Goal: Information Seeking & Learning: Learn about a topic

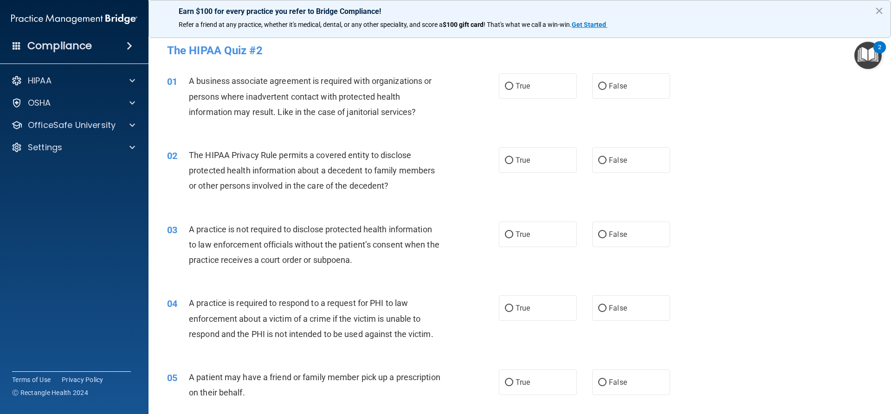
scroll to position [93, 0]
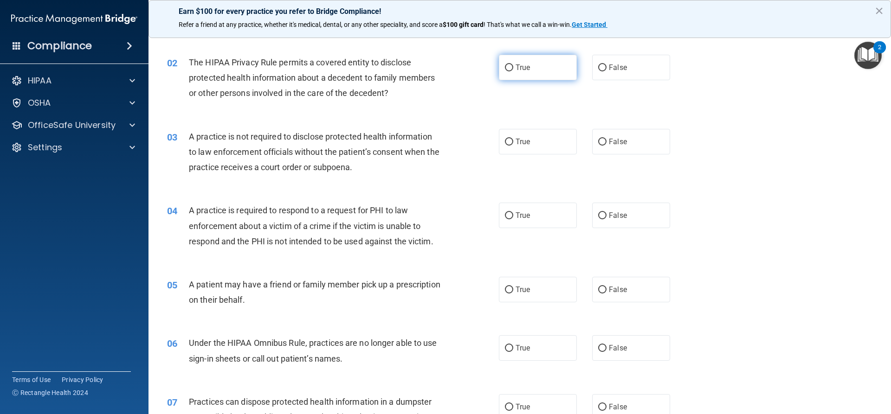
click at [512, 75] on label "True" at bounding box center [538, 68] width 78 height 26
click at [512, 71] on input "True" at bounding box center [509, 67] width 8 height 7
radio input "true"
click at [505, 144] on input "True" at bounding box center [509, 142] width 8 height 7
radio input "true"
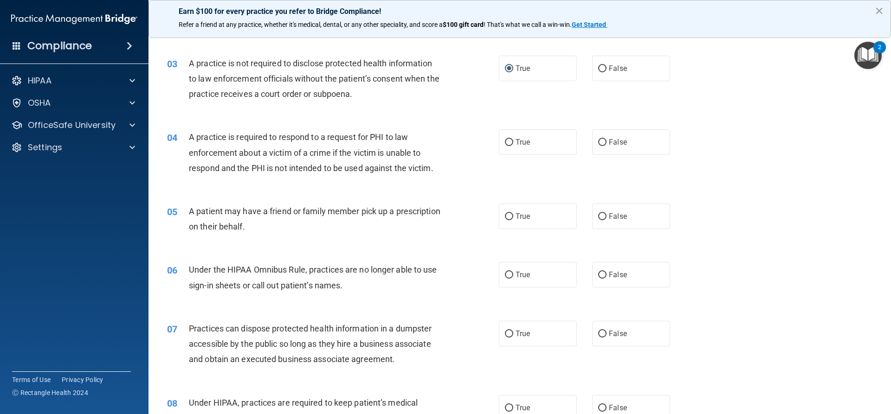
scroll to position [186, 0]
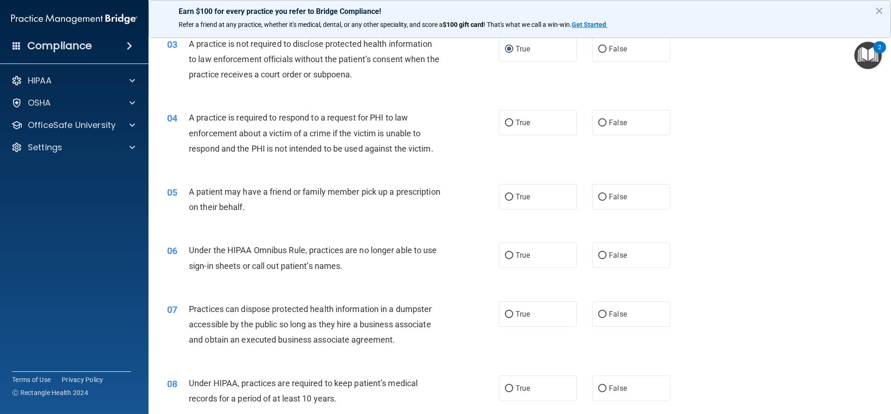
click at [281, 170] on div "04 A practice is required to respond to a request for PHI to law enforcement ab…" at bounding box center [519, 135] width 719 height 74
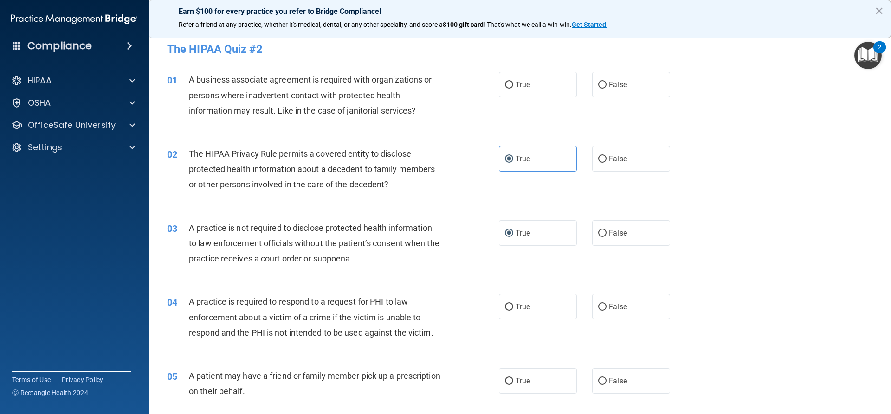
scroll to position [0, 0]
click at [515, 87] on span "True" at bounding box center [522, 86] width 14 height 9
click at [513, 87] on input "True" at bounding box center [509, 86] width 8 height 7
radio input "true"
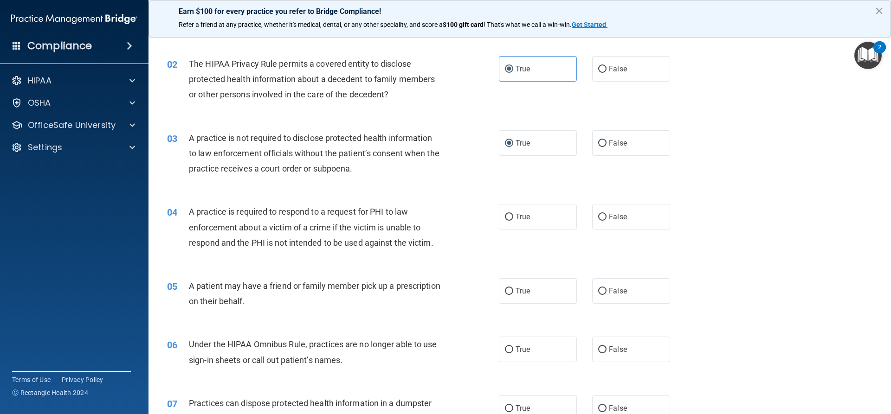
scroll to position [93, 0]
click at [602, 216] on label "False" at bounding box center [631, 216] width 78 height 26
click at [602, 216] on input "False" at bounding box center [602, 215] width 8 height 7
radio input "true"
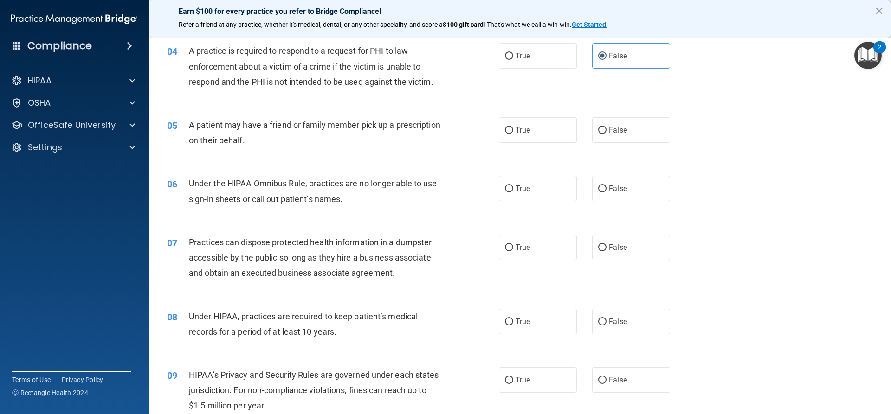
scroll to position [232, 0]
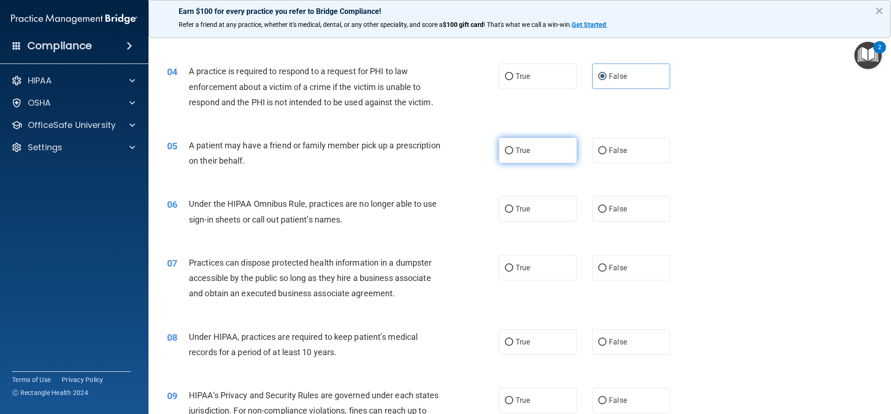
click at [537, 154] on label "True" at bounding box center [538, 151] width 78 height 26
click at [513, 154] on input "True" at bounding box center [509, 151] width 8 height 7
radio input "true"
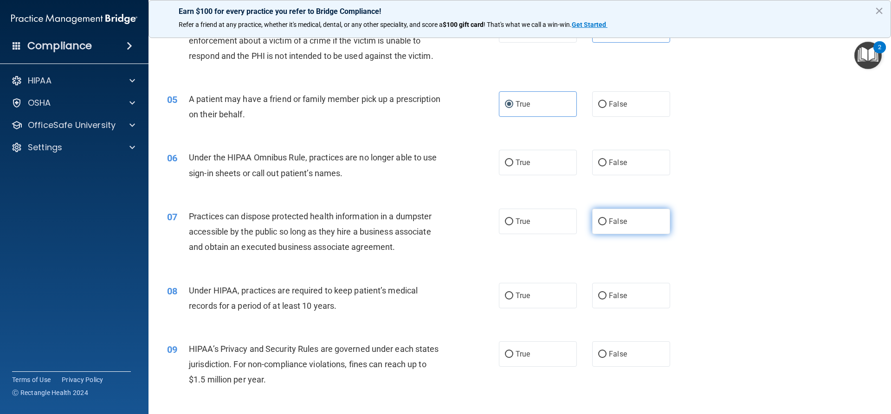
click at [598, 233] on label "False" at bounding box center [631, 222] width 78 height 26
click at [598, 225] on input "False" at bounding box center [602, 222] width 8 height 7
radio input "true"
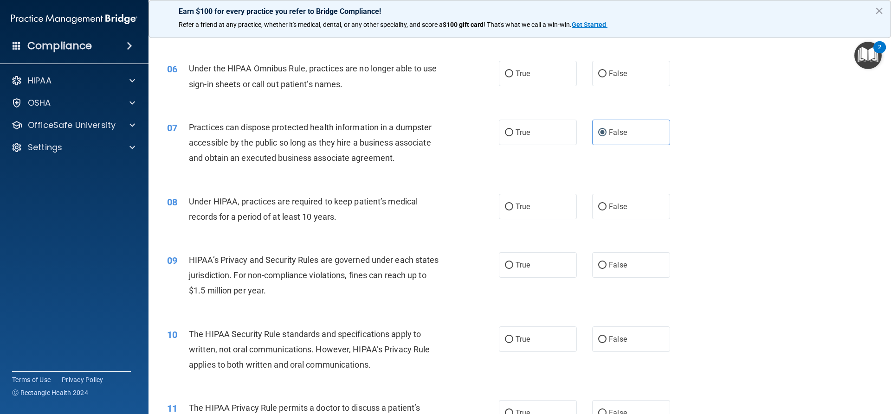
scroll to position [371, 0]
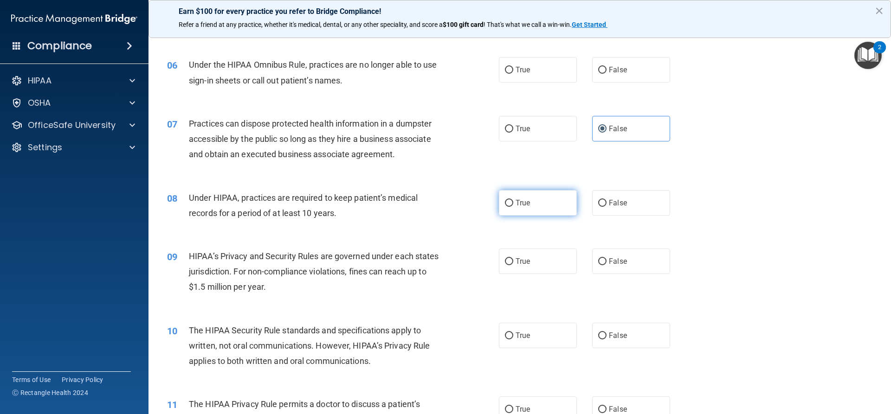
click at [528, 210] on label "True" at bounding box center [538, 203] width 78 height 26
click at [513, 207] on input "True" at bounding box center [509, 203] width 8 height 7
radio input "true"
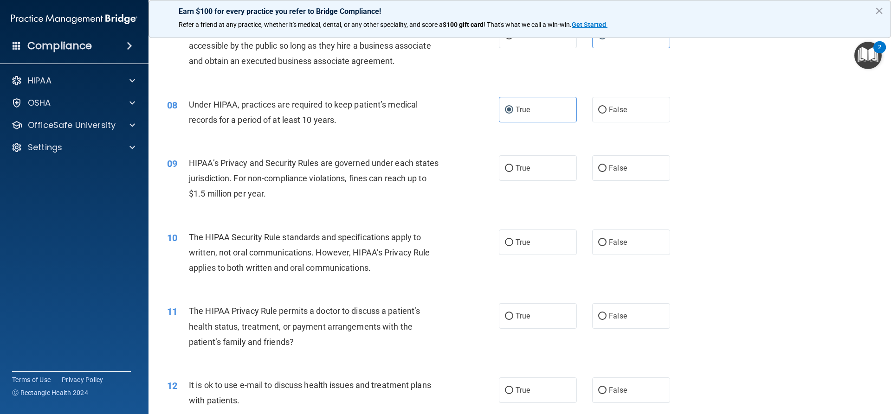
scroll to position [510, 0]
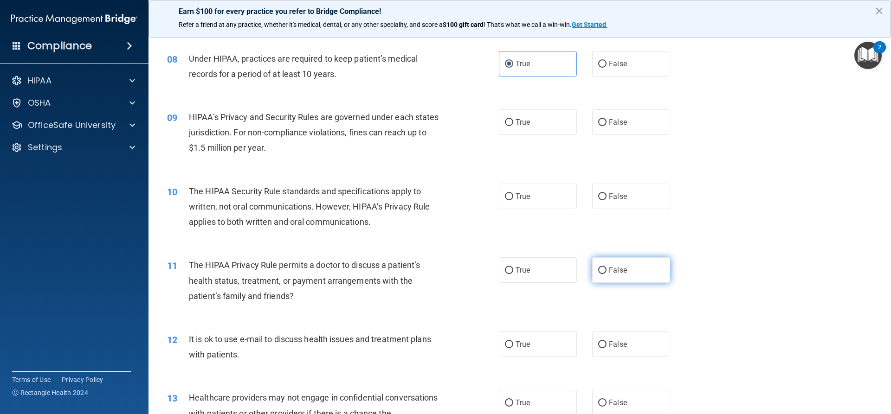
click at [609, 267] on span "False" at bounding box center [618, 270] width 18 height 9
click at [604, 267] on input "False" at bounding box center [602, 270] width 8 height 7
radio input "true"
click at [598, 204] on label "False" at bounding box center [631, 197] width 78 height 26
click at [598, 200] on input "False" at bounding box center [602, 196] width 8 height 7
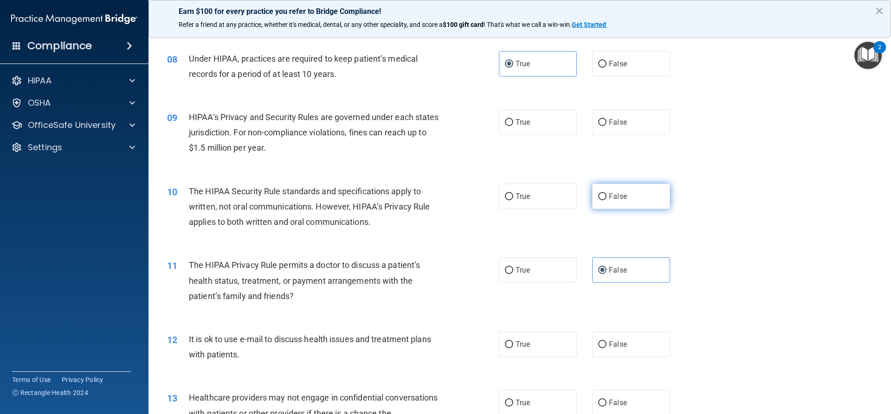
radio input "true"
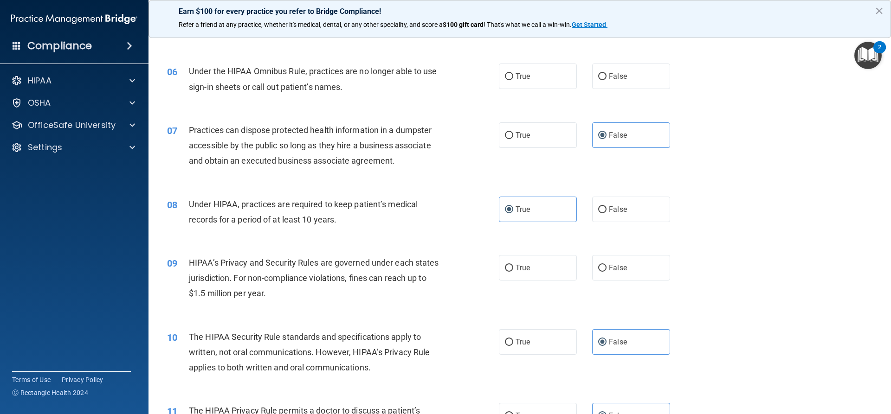
scroll to position [325, 0]
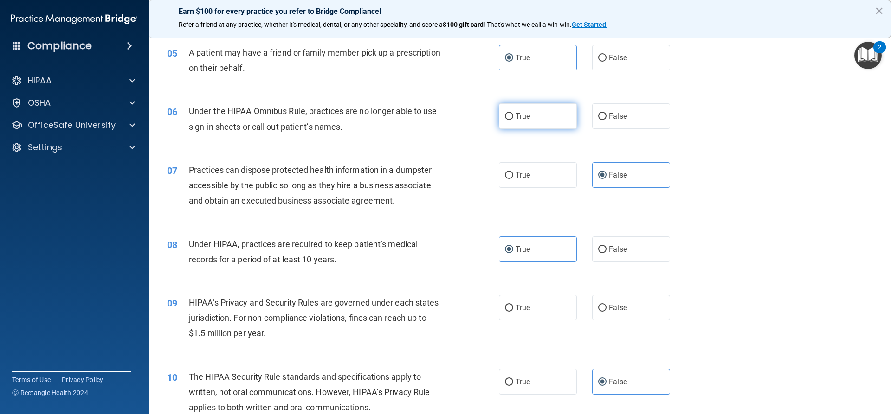
click at [505, 117] on input "True" at bounding box center [509, 116] width 8 height 7
radio input "true"
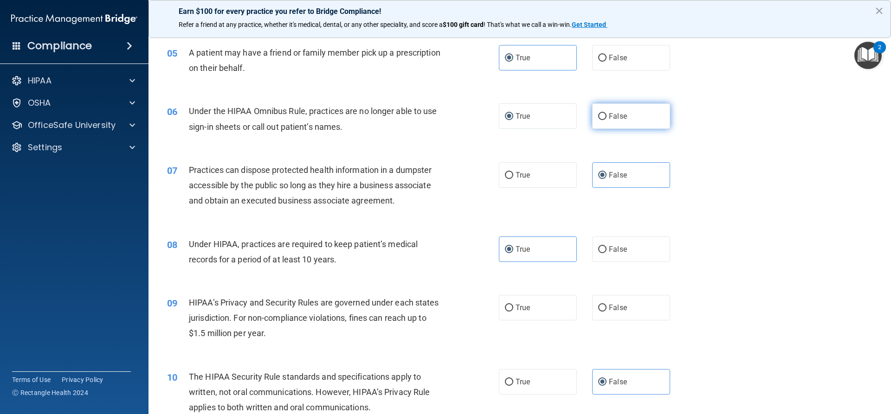
click at [599, 116] on input "False" at bounding box center [602, 116] width 8 height 7
radio input "true"
radio input "false"
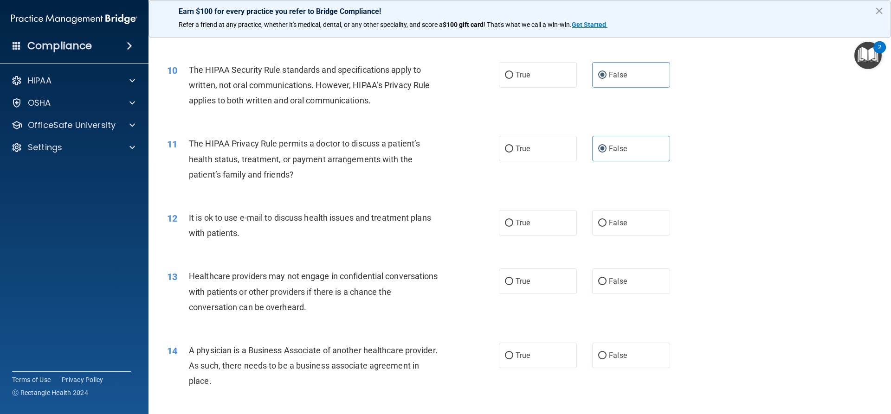
scroll to position [678, 0]
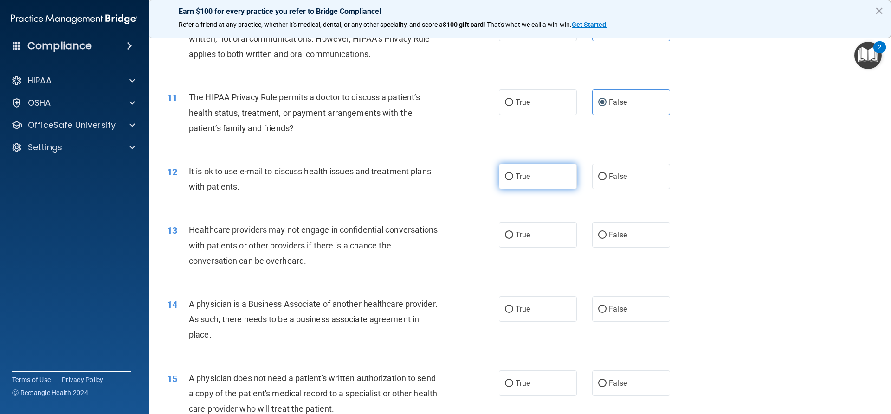
click at [515, 180] on span "True" at bounding box center [522, 176] width 14 height 9
click at [513, 180] on input "True" at bounding box center [509, 177] width 8 height 7
radio input "true"
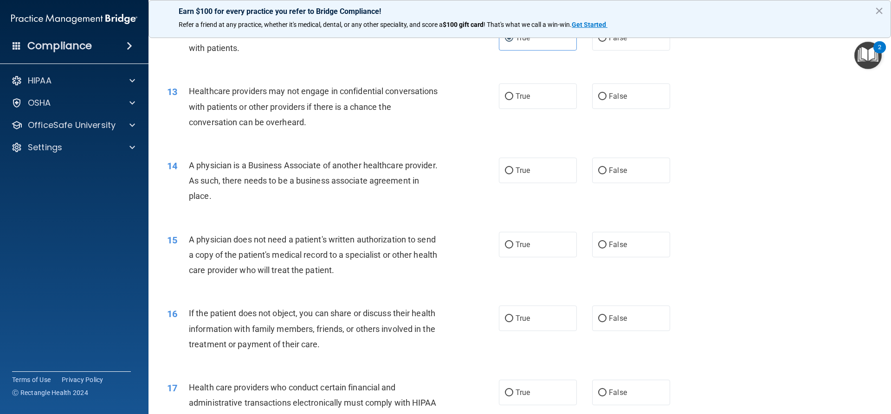
scroll to position [817, 0]
click at [509, 102] on label "True" at bounding box center [538, 96] width 78 height 26
click at [509, 100] on input "True" at bounding box center [509, 96] width 8 height 7
radio input "true"
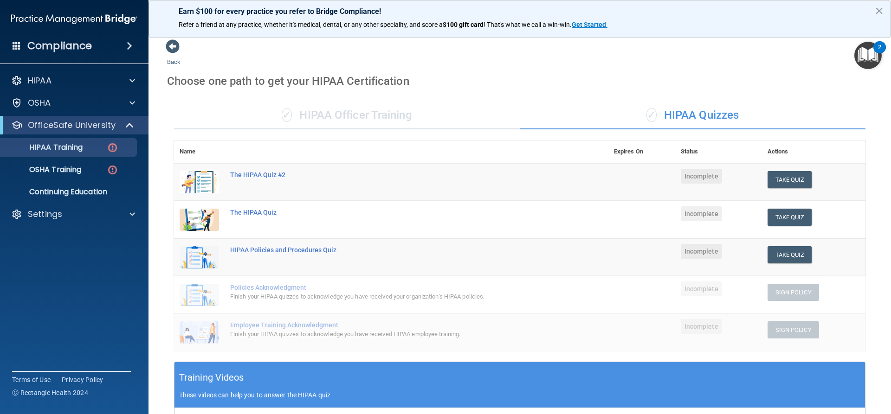
scroll to position [236, 0]
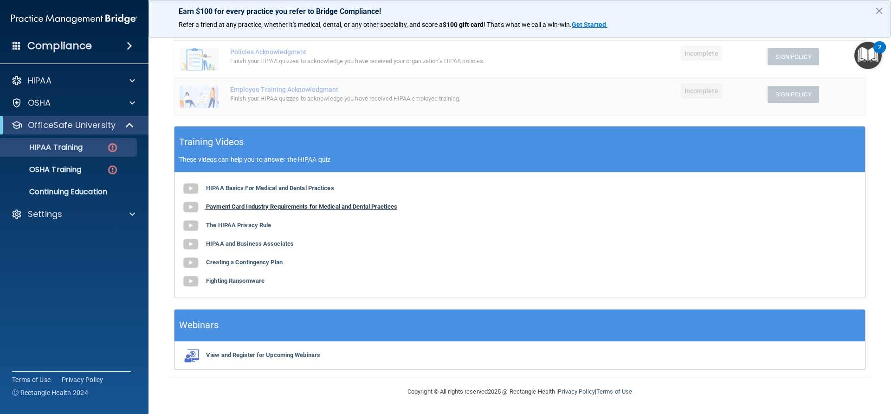
click at [258, 209] on b "Payment Card Industry Requirements for Medical and Dental Practices" at bounding box center [301, 206] width 191 height 7
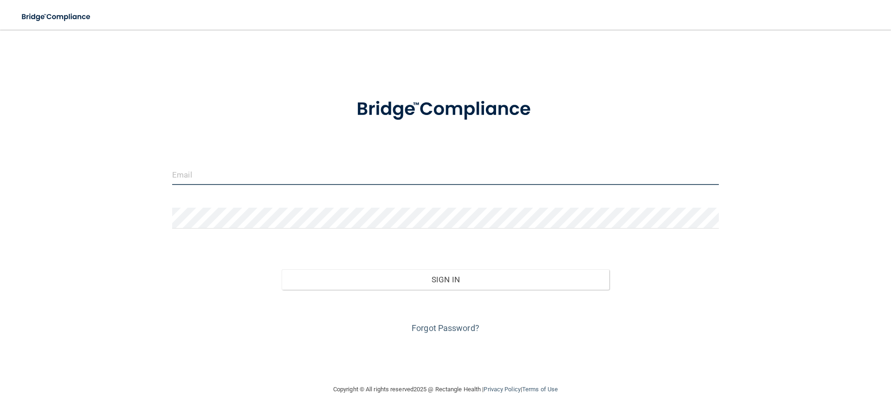
click at [223, 180] on input "email" at bounding box center [445, 174] width 547 height 21
type input "[EMAIL_ADDRESS][DOMAIN_NAME]"
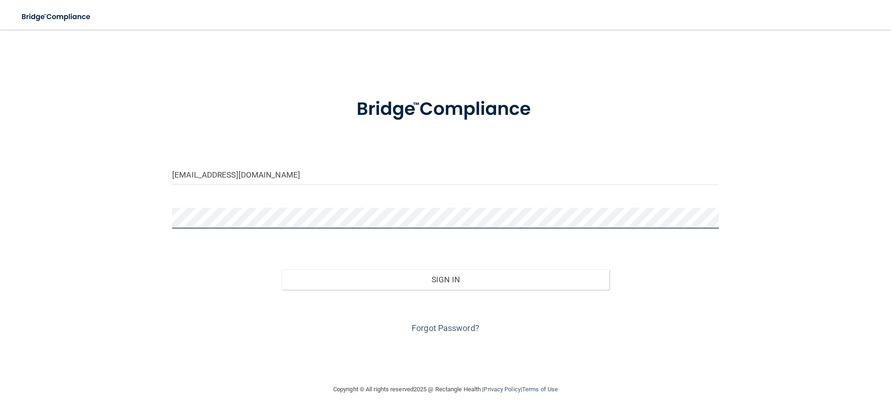
click at [282, 270] on button "Sign In" at bounding box center [446, 280] width 328 height 20
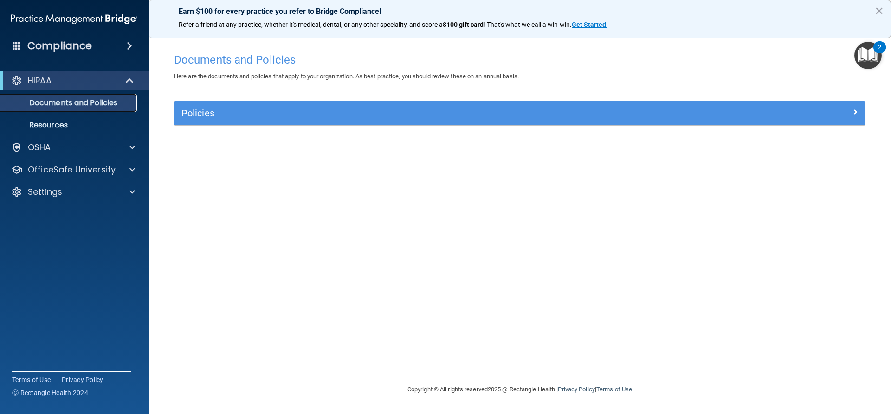
click at [82, 103] on p "Documents and Policies" at bounding box center [69, 102] width 127 height 9
click at [70, 128] on p "Resources" at bounding box center [69, 125] width 127 height 9
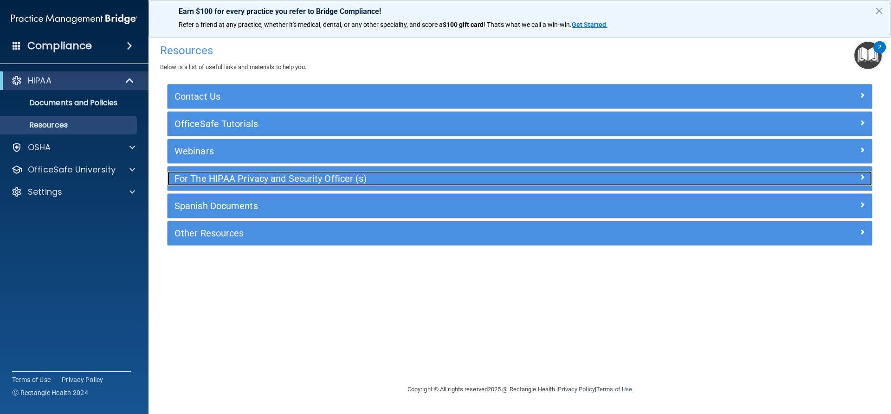
click at [264, 182] on h5 "For The HIPAA Privacy and Security Officer (s)" at bounding box center [431, 179] width 514 height 10
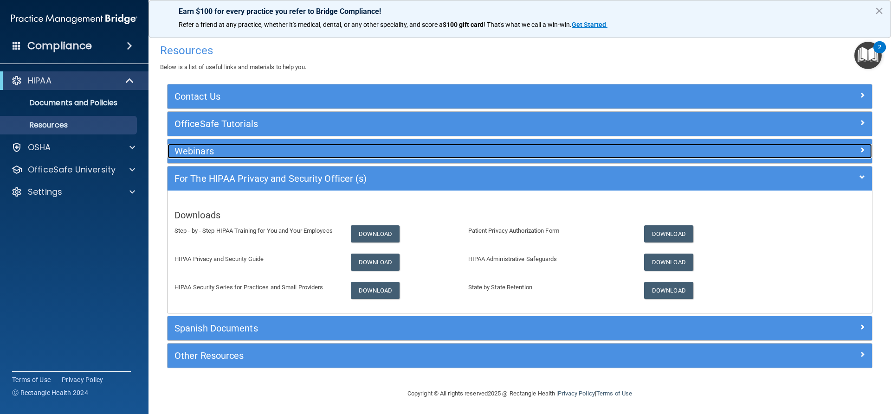
click at [213, 151] on h5 "Webinars" at bounding box center [431, 151] width 514 height 10
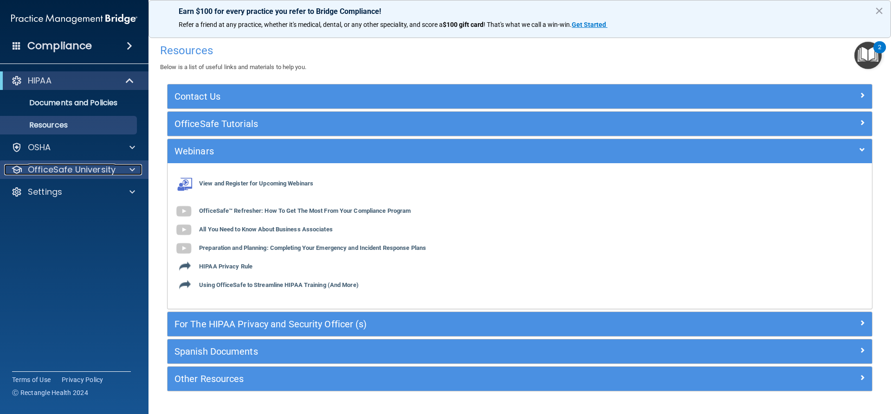
click at [92, 169] on p "OfficeSafe University" at bounding box center [72, 169] width 88 height 11
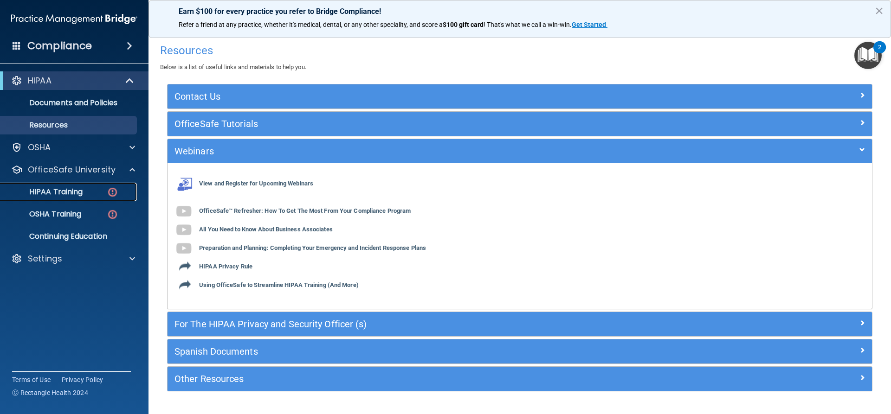
click at [94, 193] on div "HIPAA Training" at bounding box center [69, 191] width 127 height 9
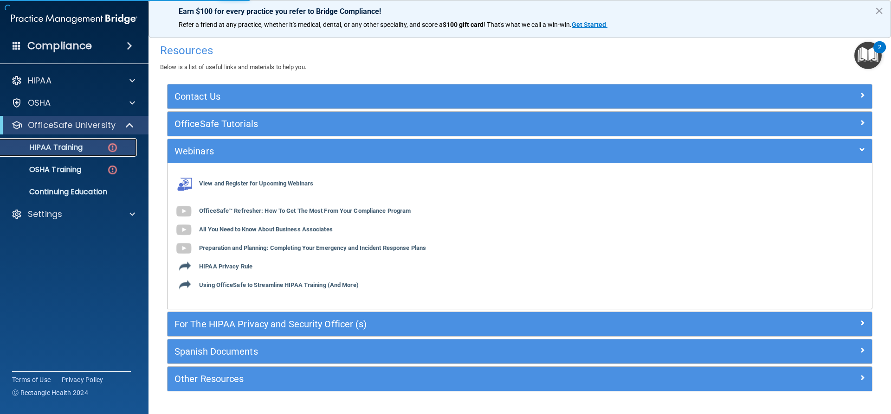
click at [61, 148] on p "HIPAA Training" at bounding box center [44, 147] width 77 height 9
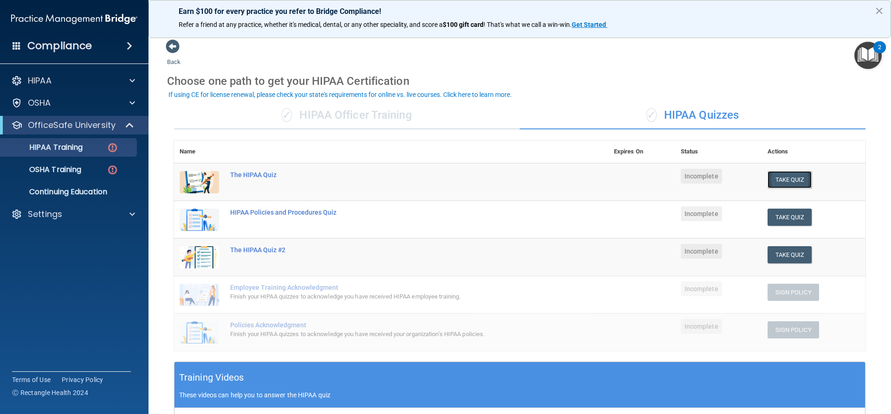
click at [779, 177] on button "Take Quiz" at bounding box center [789, 179] width 45 height 17
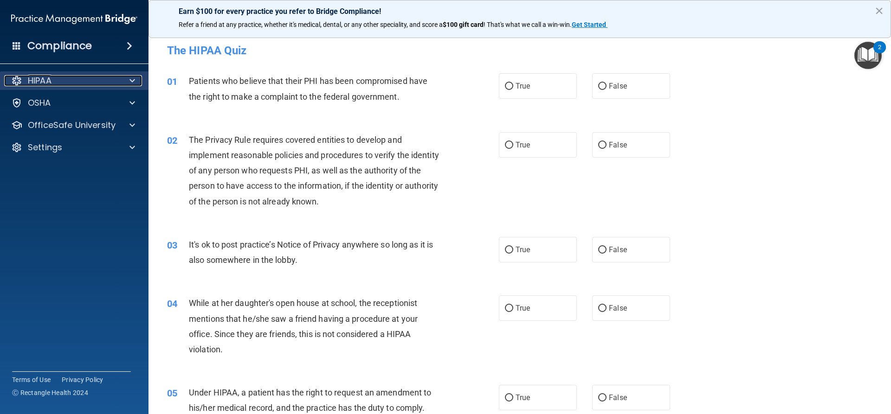
click at [125, 76] on div at bounding box center [130, 80] width 23 height 11
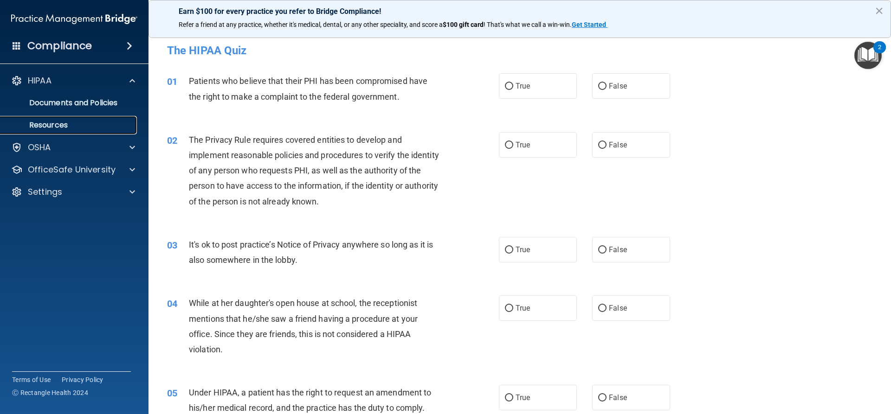
click at [90, 127] on p "Resources" at bounding box center [69, 125] width 127 height 9
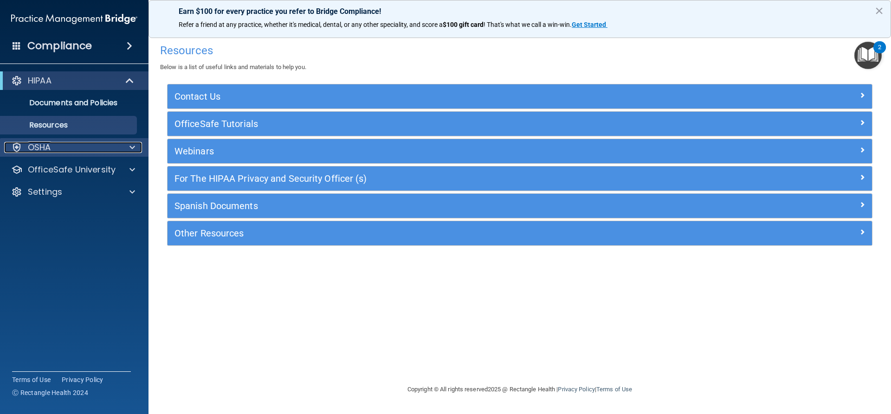
click at [82, 149] on div "OSHA" at bounding box center [61, 147] width 115 height 11
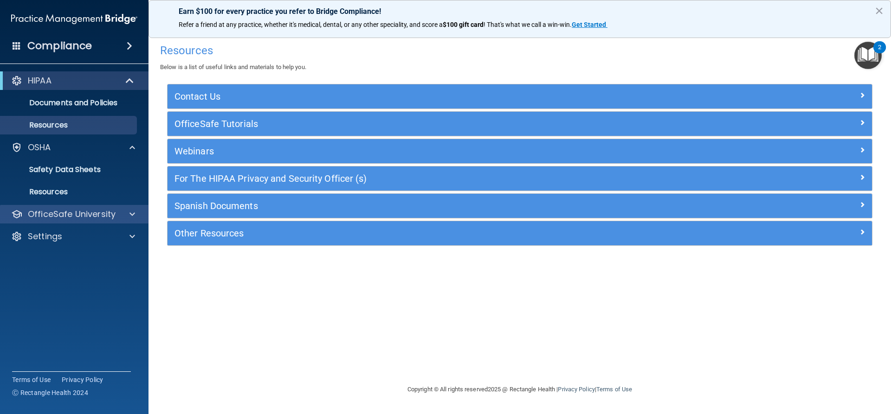
click at [125, 221] on div "OfficeSafe University" at bounding box center [74, 214] width 149 height 19
click at [58, 105] on p "Documents and Policies" at bounding box center [69, 102] width 127 height 9
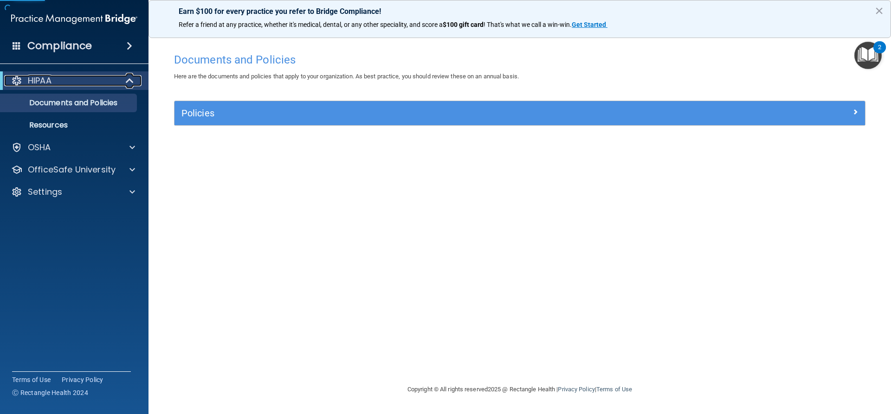
click at [91, 84] on div "HIPAA" at bounding box center [61, 80] width 115 height 11
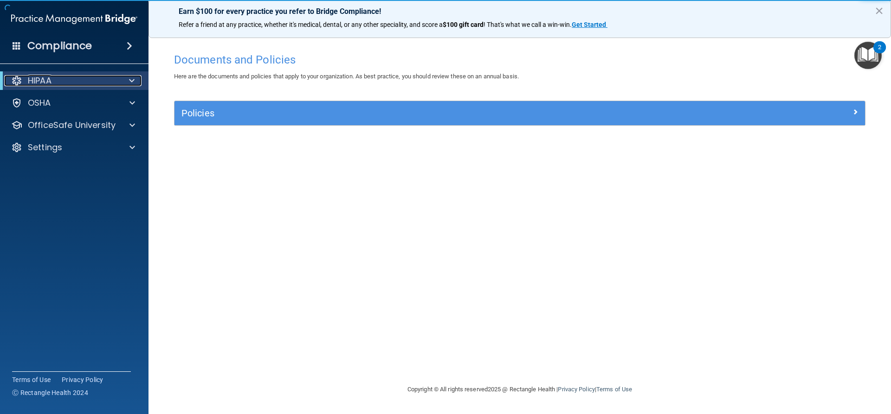
click at [91, 84] on div "HIPAA" at bounding box center [61, 80] width 115 height 11
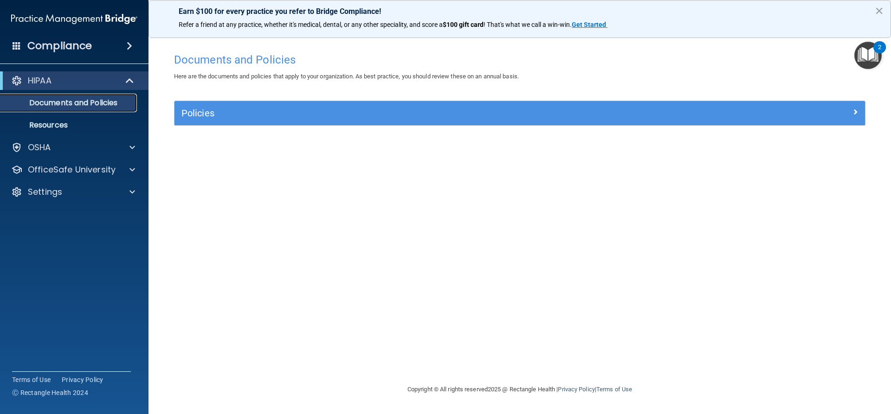
click at [69, 109] on link "Documents and Policies" at bounding box center [64, 103] width 146 height 19
click at [58, 121] on p "Resources" at bounding box center [69, 125] width 127 height 9
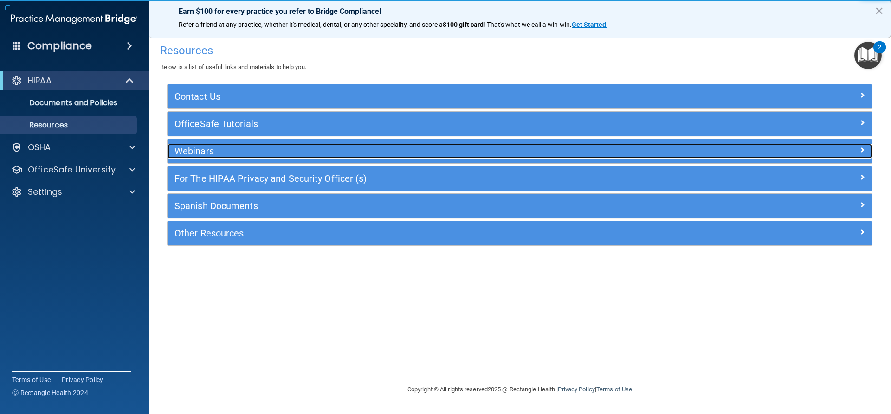
click at [200, 151] on h5 "Webinars" at bounding box center [431, 151] width 514 height 10
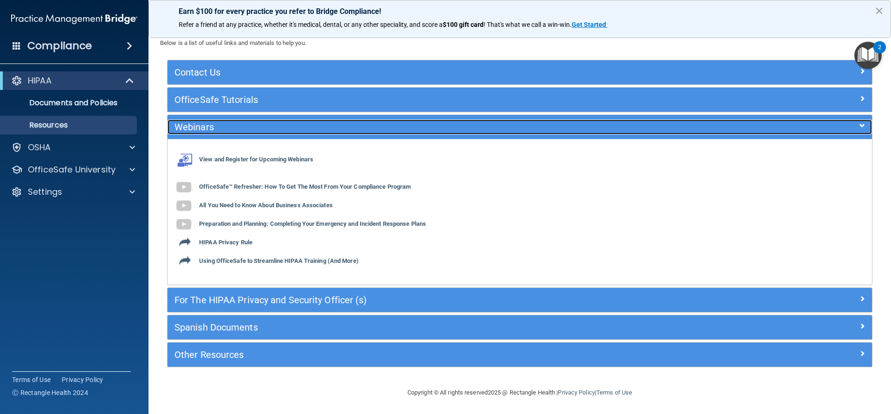
scroll to position [25, 0]
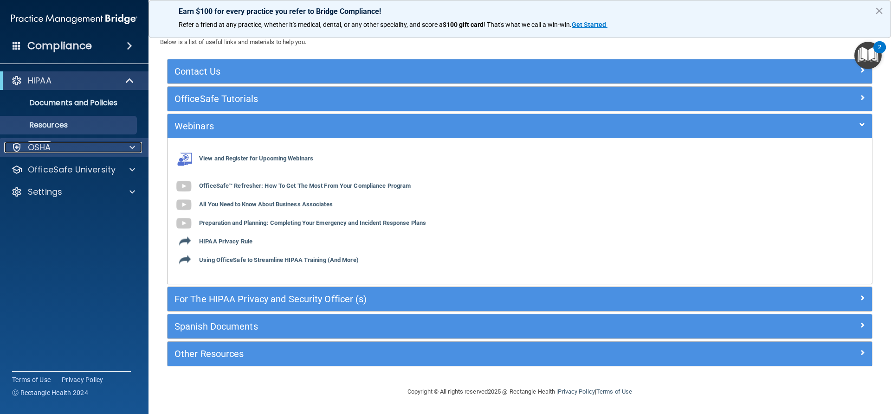
click at [48, 145] on p "OSHA" at bounding box center [39, 147] width 23 height 11
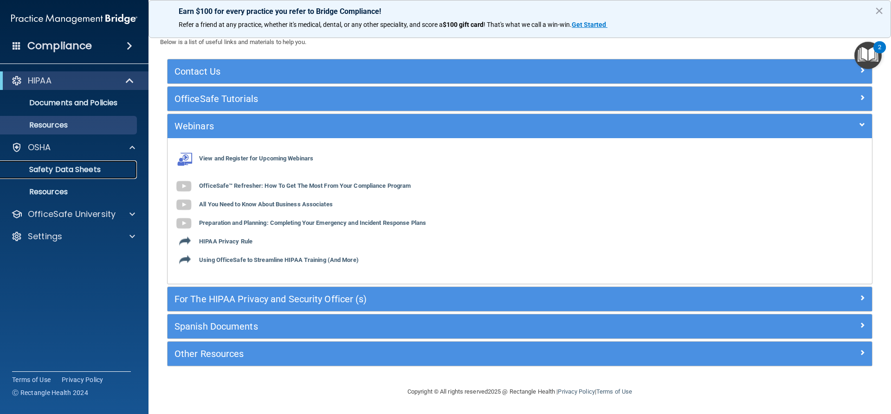
click at [59, 171] on p "Safety Data Sheets" at bounding box center [69, 169] width 127 height 9
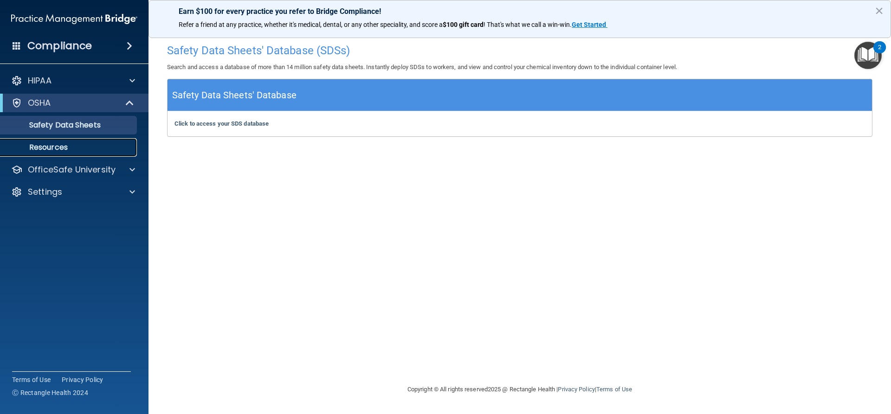
click at [66, 149] on p "Resources" at bounding box center [69, 147] width 127 height 9
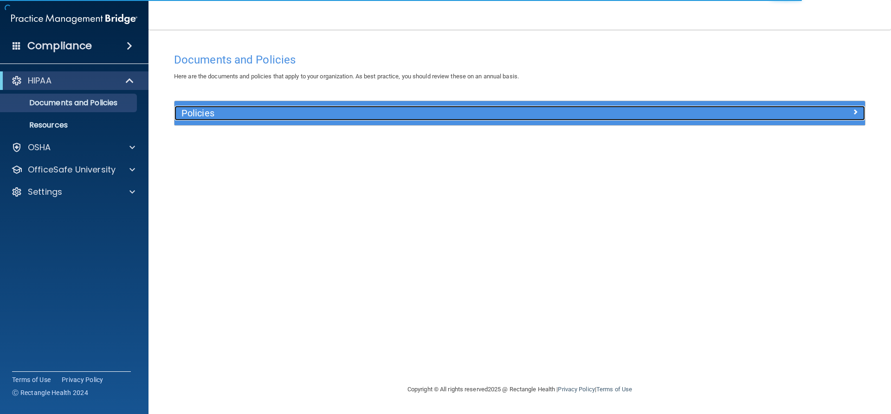
click at [205, 113] on h5 "Policies" at bounding box center [433, 113] width 504 height 10
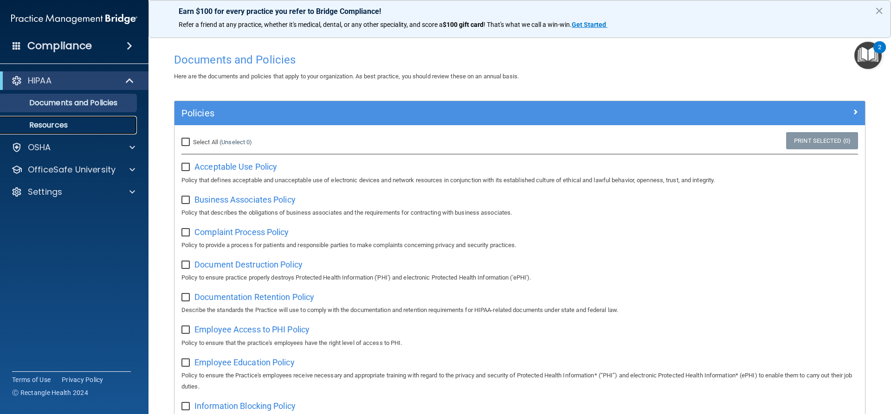
click at [76, 126] on p "Resources" at bounding box center [69, 125] width 127 height 9
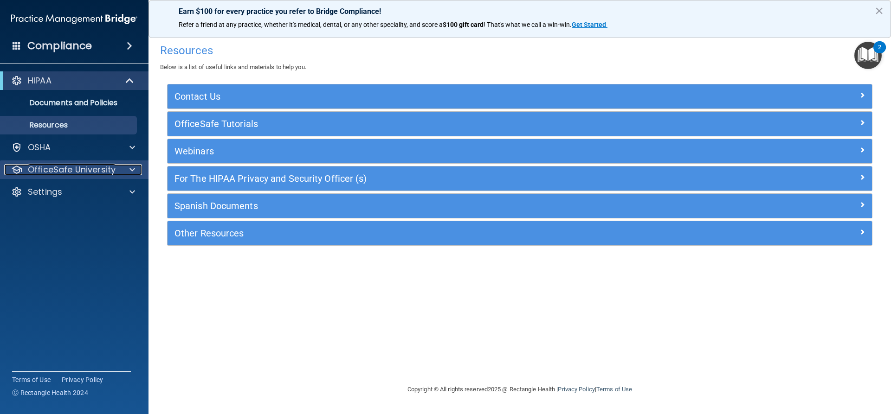
click at [111, 173] on p "OfficeSafe University" at bounding box center [72, 169] width 88 height 11
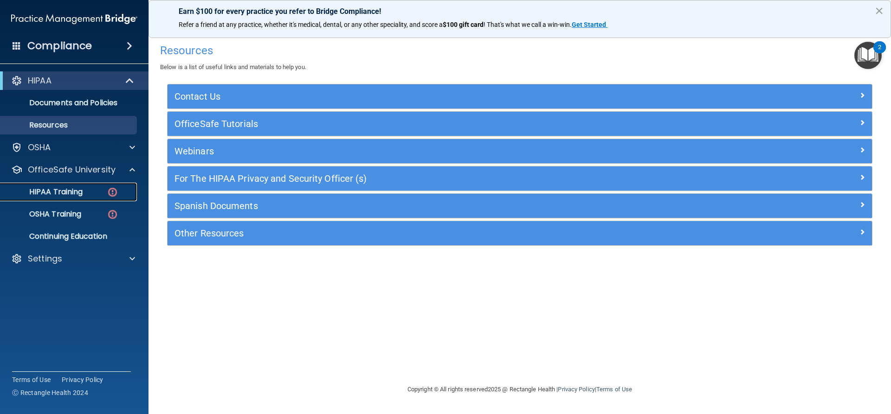
click at [84, 193] on div "HIPAA Training" at bounding box center [69, 191] width 127 height 9
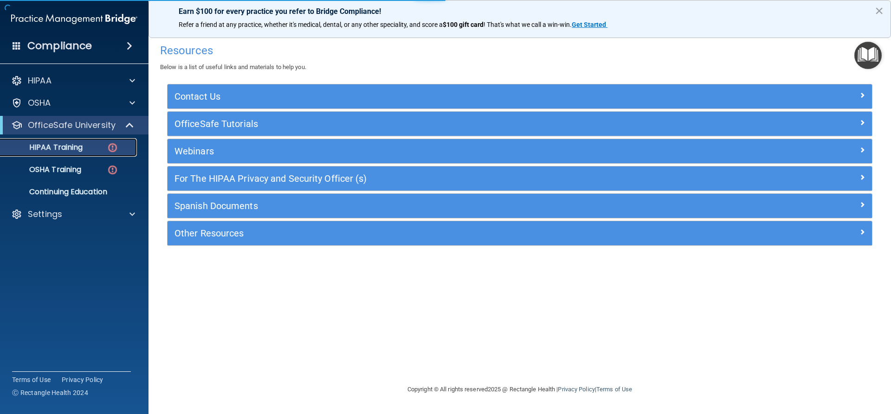
click at [67, 150] on p "HIPAA Training" at bounding box center [44, 147] width 77 height 9
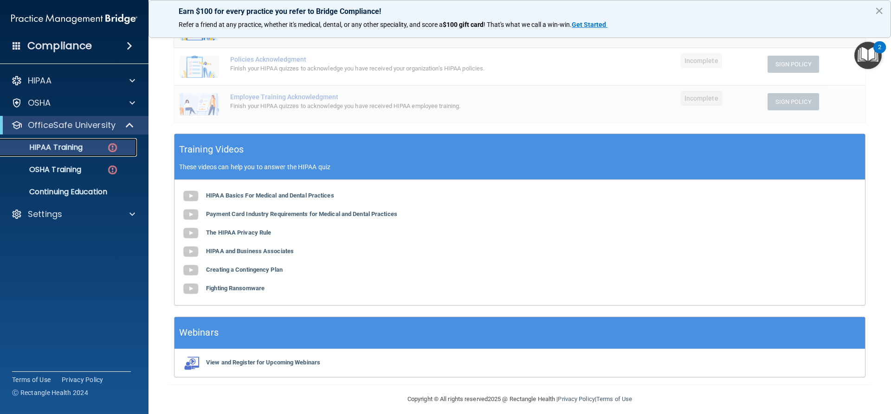
scroll to position [232, 0]
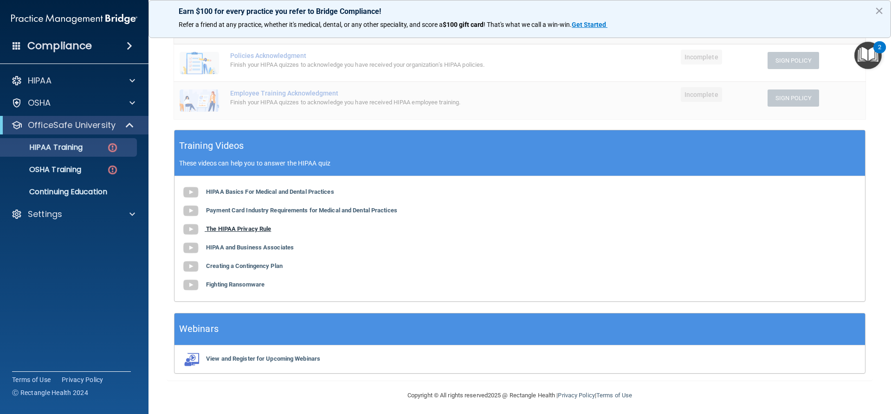
click at [265, 229] on b "The HIPAA Privacy Rule" at bounding box center [238, 228] width 65 height 7
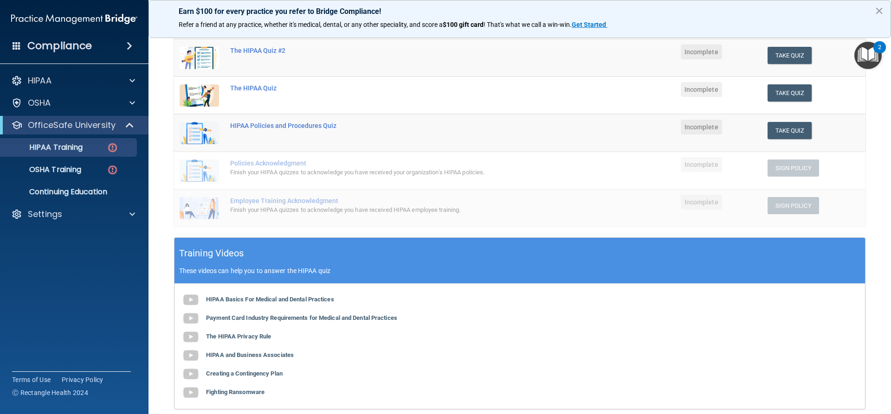
scroll to position [0, 0]
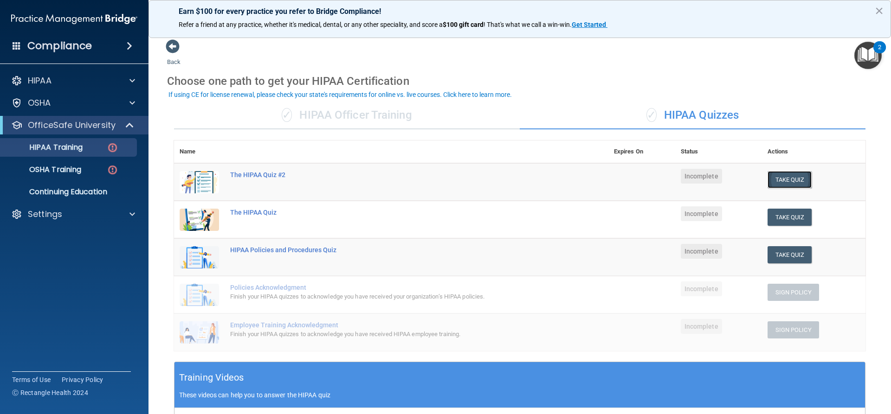
click at [781, 180] on button "Take Quiz" at bounding box center [789, 179] width 45 height 17
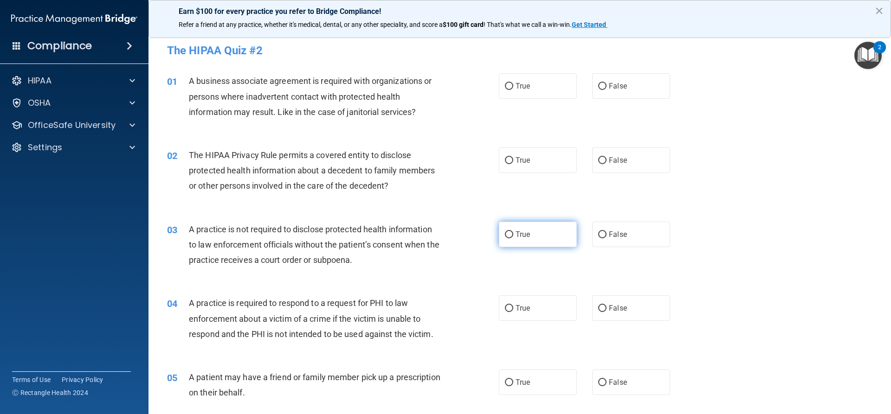
click at [501, 235] on label "True" at bounding box center [538, 235] width 78 height 26
click at [505, 235] on input "True" at bounding box center [509, 234] width 8 height 7
radio input "true"
click at [547, 309] on label "True" at bounding box center [538, 309] width 78 height 26
click at [513, 309] on input "True" at bounding box center [509, 308] width 8 height 7
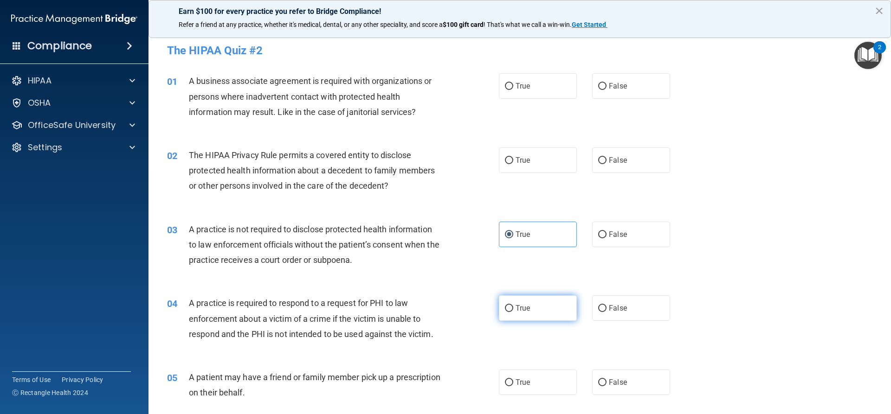
radio input "true"
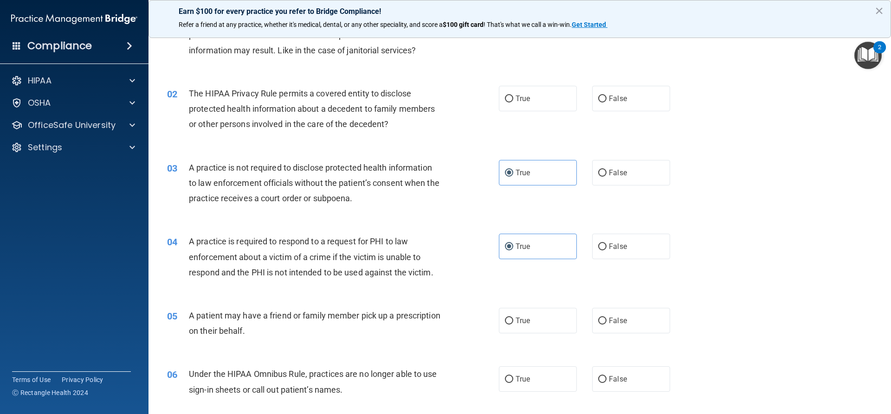
scroll to position [93, 0]
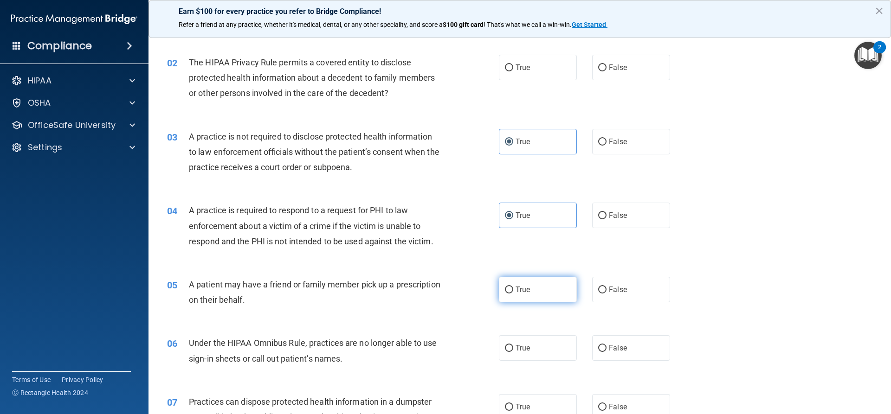
click at [515, 292] on span "True" at bounding box center [522, 289] width 14 height 9
click at [512, 292] on input "True" at bounding box center [509, 290] width 8 height 7
radio input "true"
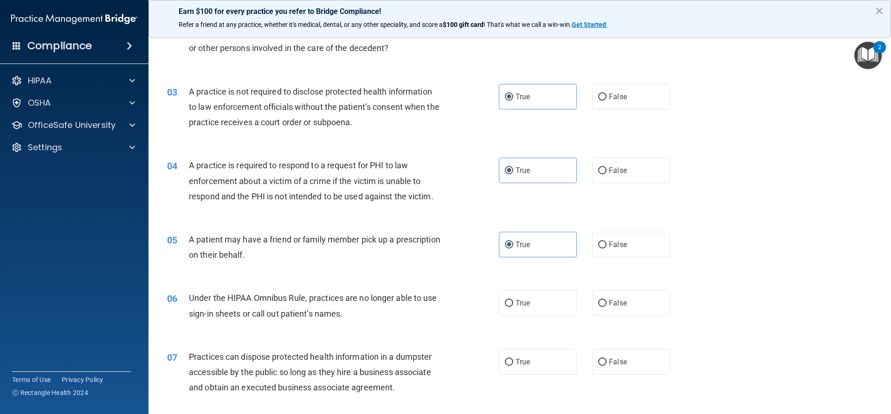
scroll to position [139, 0]
click at [598, 301] on input "False" at bounding box center [602, 302] width 8 height 7
radio input "true"
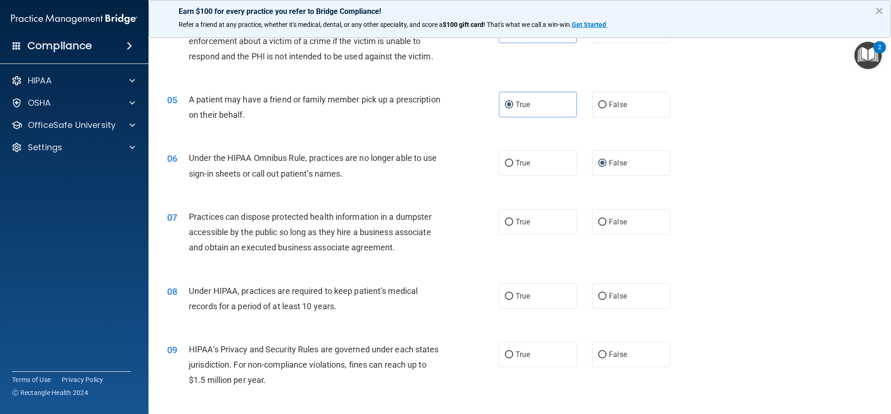
scroll to position [278, 0]
click at [592, 225] on label "False" at bounding box center [631, 222] width 78 height 26
click at [598, 225] on input "False" at bounding box center [602, 222] width 8 height 7
radio input "true"
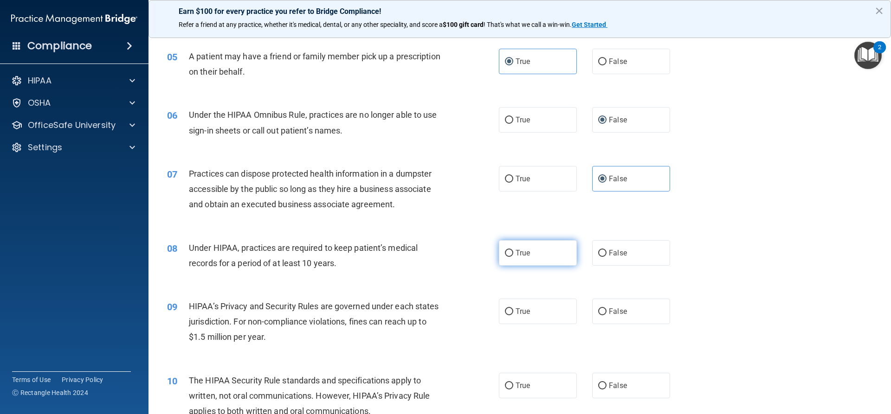
scroll to position [325, 0]
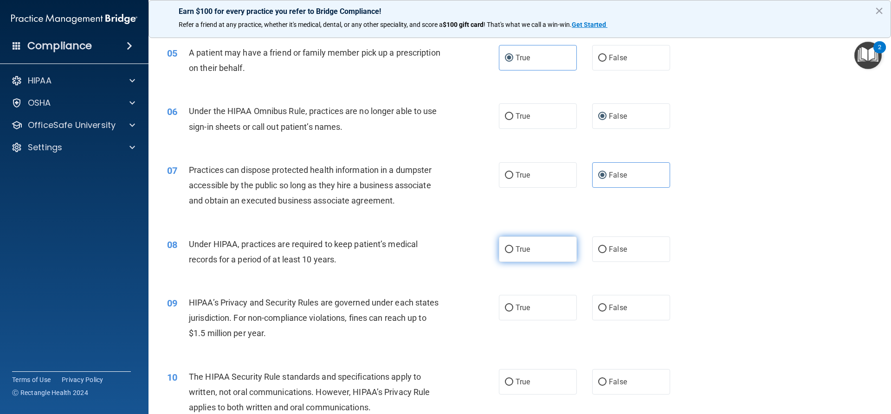
click at [550, 247] on label "True" at bounding box center [538, 250] width 78 height 26
click at [513, 247] on input "True" at bounding box center [509, 249] width 8 height 7
radio input "true"
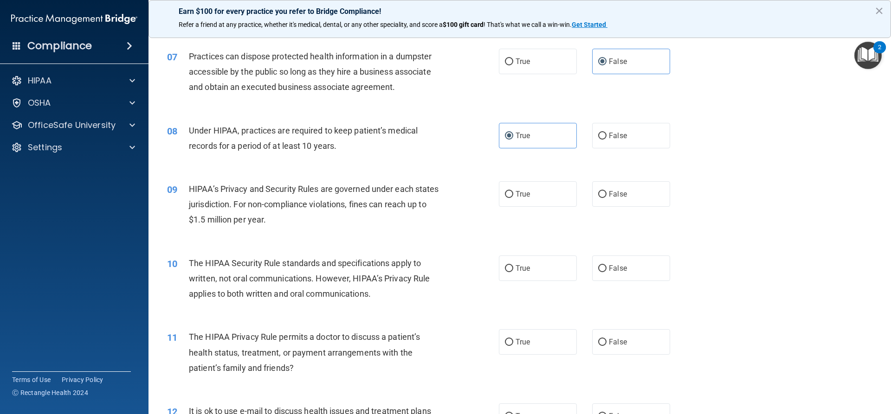
scroll to position [464, 0]
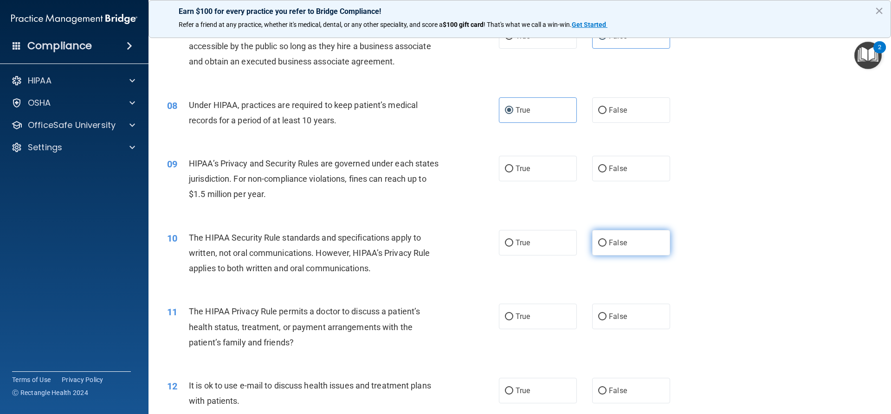
click at [603, 244] on label "False" at bounding box center [631, 243] width 78 height 26
click at [603, 244] on input "False" at bounding box center [602, 243] width 8 height 7
radio input "true"
click at [609, 173] on label "False" at bounding box center [631, 169] width 78 height 26
click at [606, 173] on input "False" at bounding box center [602, 169] width 8 height 7
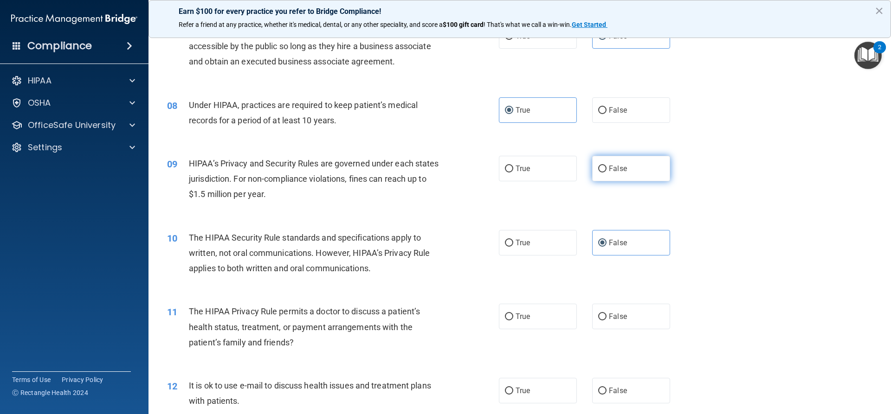
radio input "true"
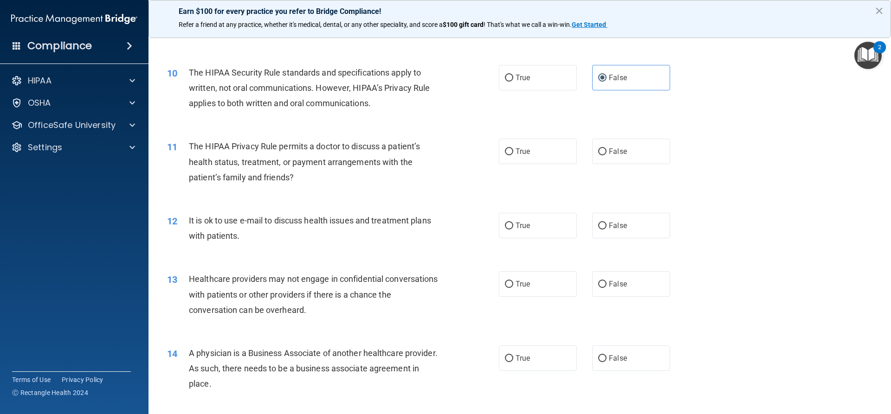
scroll to position [649, 0]
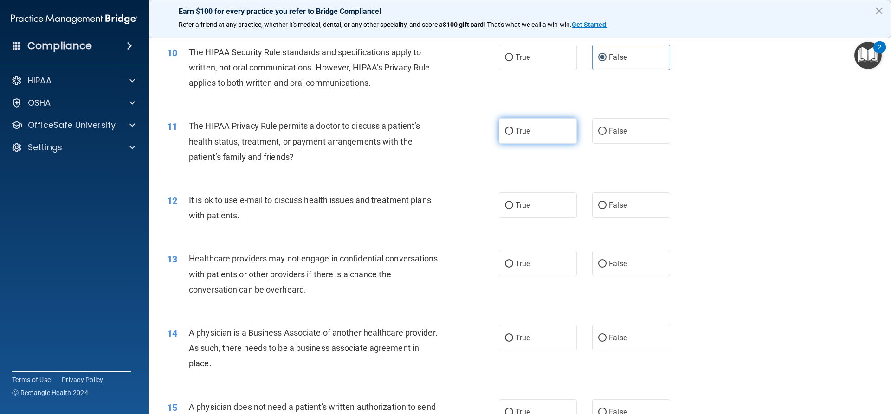
click at [510, 140] on label "True" at bounding box center [538, 131] width 78 height 26
click at [510, 135] on input "True" at bounding box center [509, 131] width 8 height 7
radio input "true"
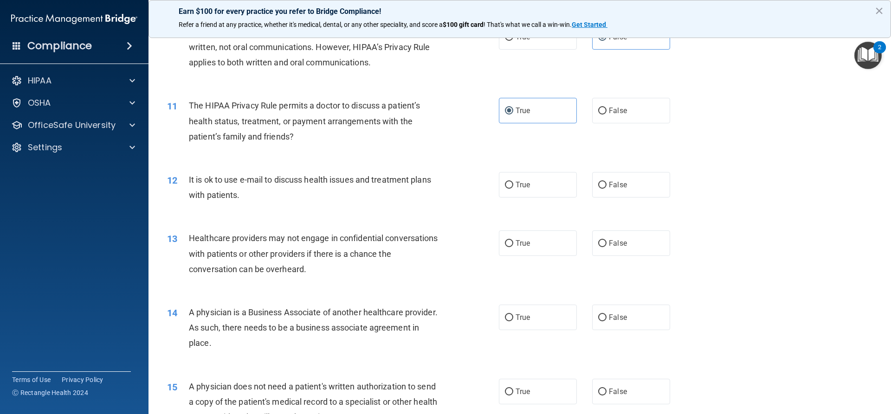
scroll to position [696, 0]
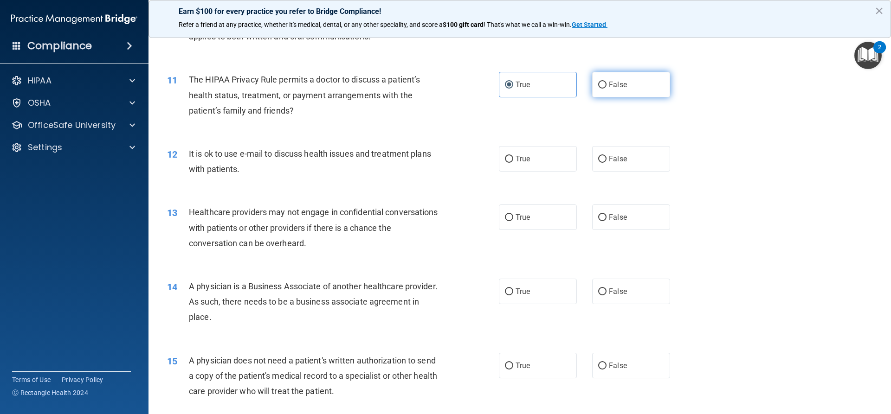
click at [600, 87] on input "False" at bounding box center [602, 85] width 8 height 7
radio input "true"
radio input "false"
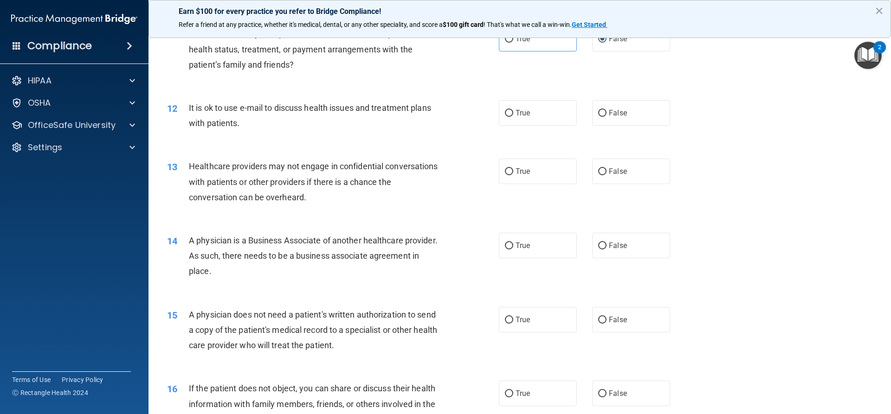
scroll to position [742, 0]
click at [547, 120] on label "True" at bounding box center [538, 113] width 78 height 26
click at [513, 116] on input "True" at bounding box center [509, 112] width 8 height 7
radio input "true"
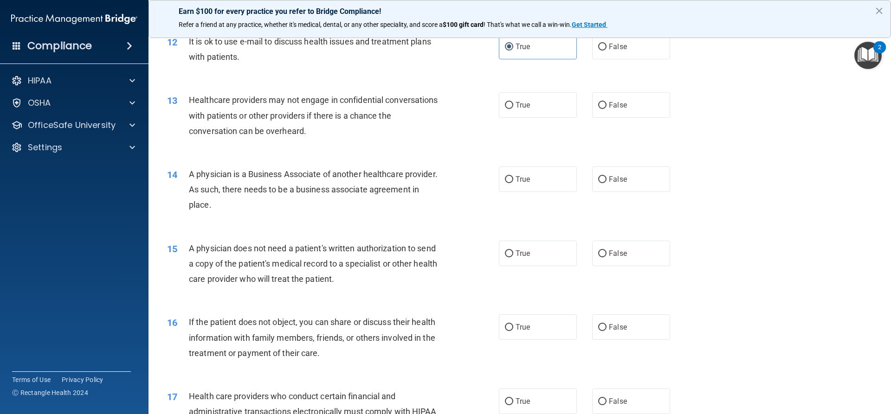
scroll to position [835, 0]
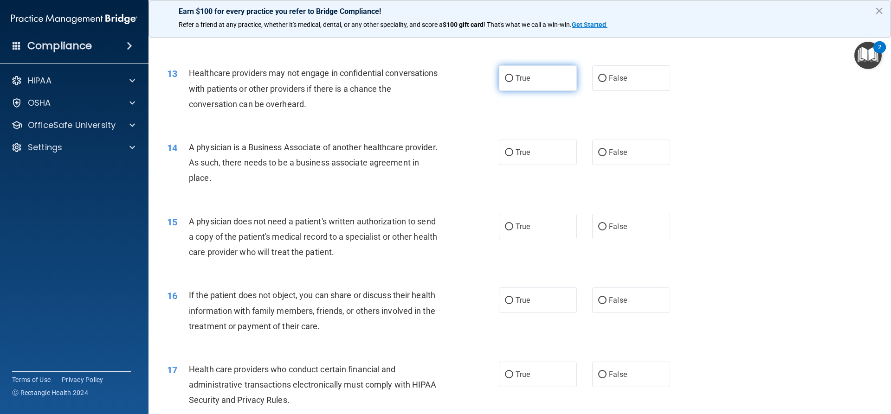
click at [514, 84] on label "True" at bounding box center [538, 78] width 78 height 26
click at [513, 82] on input "True" at bounding box center [509, 78] width 8 height 7
radio input "true"
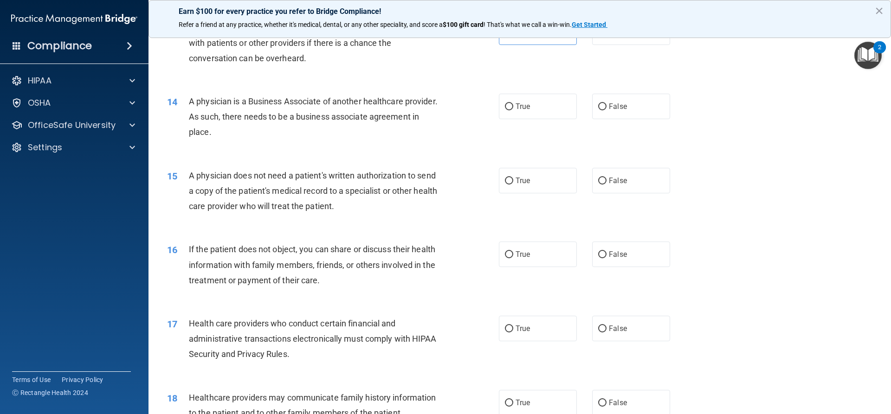
scroll to position [881, 0]
click at [509, 108] on input "True" at bounding box center [509, 106] width 8 height 7
radio input "true"
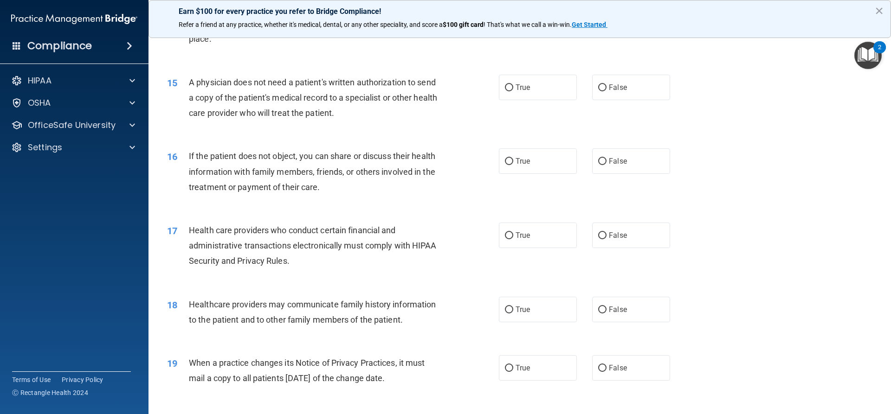
scroll to position [928, 0]
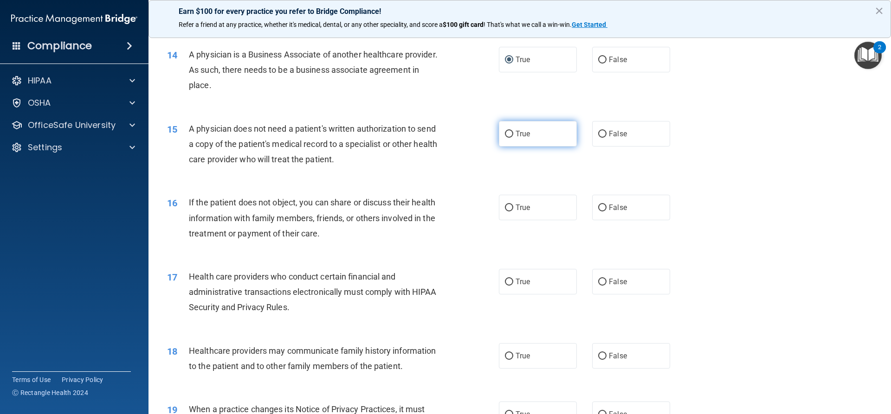
click at [528, 139] on label "True" at bounding box center [538, 134] width 78 height 26
click at [513, 138] on input "True" at bounding box center [509, 134] width 8 height 7
radio input "true"
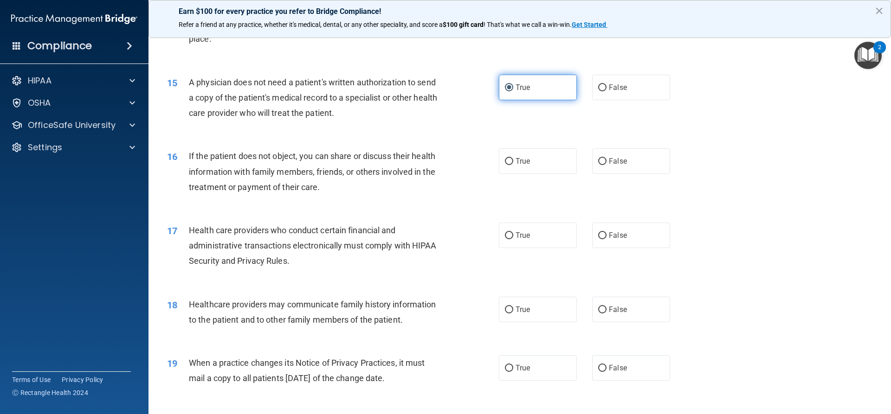
click at [527, 86] on label "True" at bounding box center [538, 88] width 78 height 26
click at [513, 86] on input "True" at bounding box center [509, 87] width 8 height 7
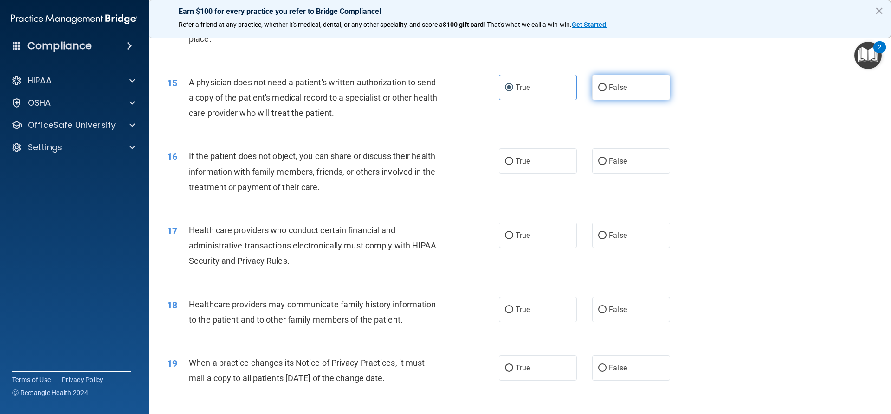
click at [617, 92] on label "False" at bounding box center [631, 88] width 78 height 26
click at [606, 91] on input "False" at bounding box center [602, 87] width 8 height 7
radio input "true"
radio input "false"
click at [505, 168] on label "True" at bounding box center [538, 161] width 78 height 26
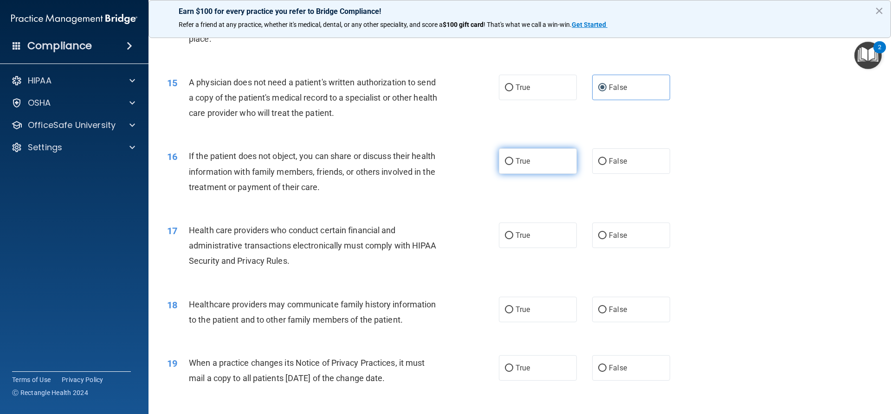
click at [505, 165] on input "True" at bounding box center [509, 161] width 8 height 7
radio input "true"
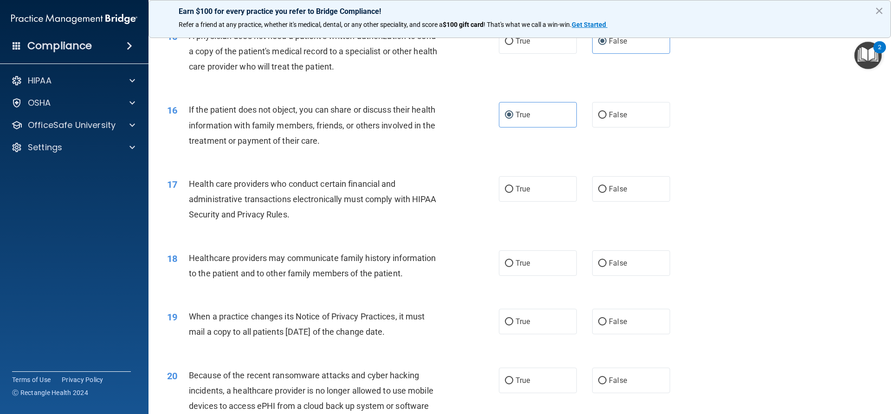
scroll to position [1067, 0]
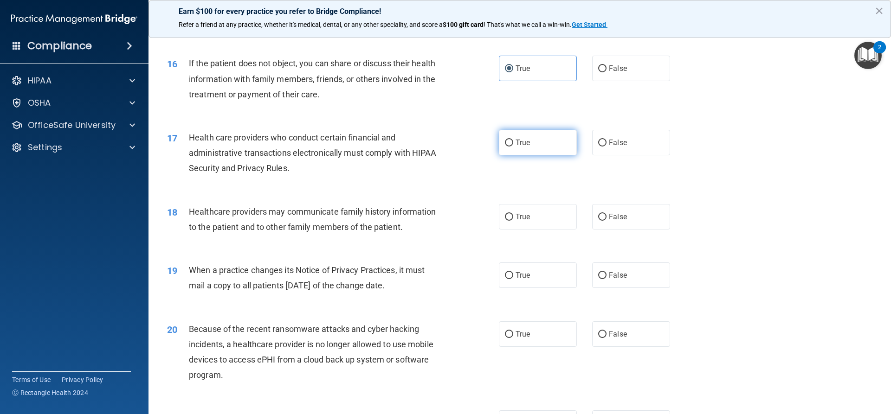
click at [533, 151] on label "True" at bounding box center [538, 143] width 78 height 26
click at [513, 147] on input "True" at bounding box center [509, 143] width 8 height 7
radio input "true"
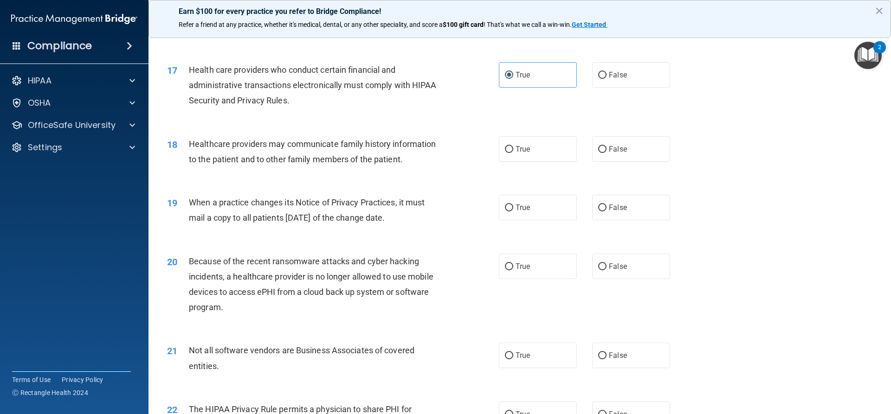
scroll to position [1160, 0]
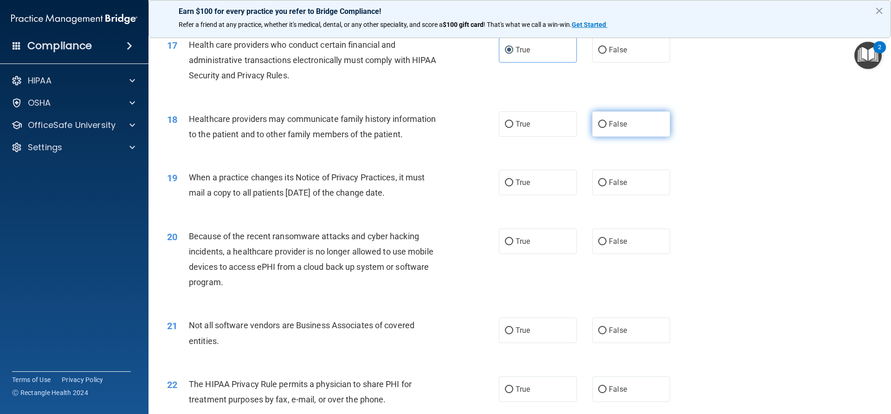
click at [625, 129] on label "False" at bounding box center [631, 124] width 78 height 26
click at [606, 128] on input "False" at bounding box center [602, 124] width 8 height 7
radio input "true"
click at [526, 182] on span "True" at bounding box center [522, 182] width 14 height 9
click at [513, 182] on input "True" at bounding box center [509, 183] width 8 height 7
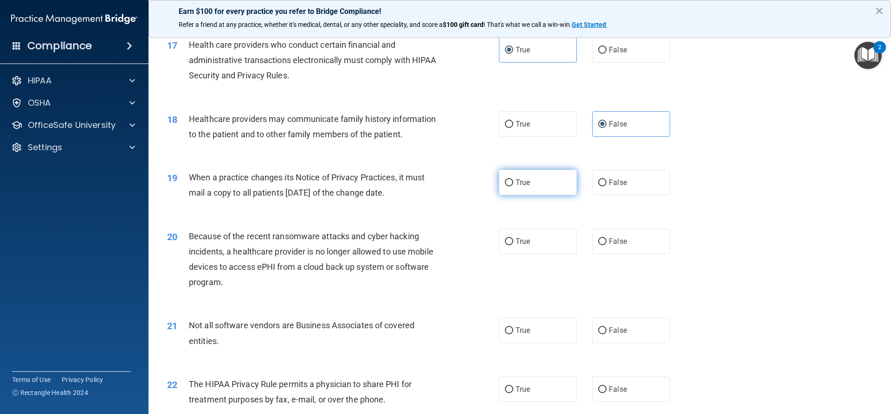
radio input "true"
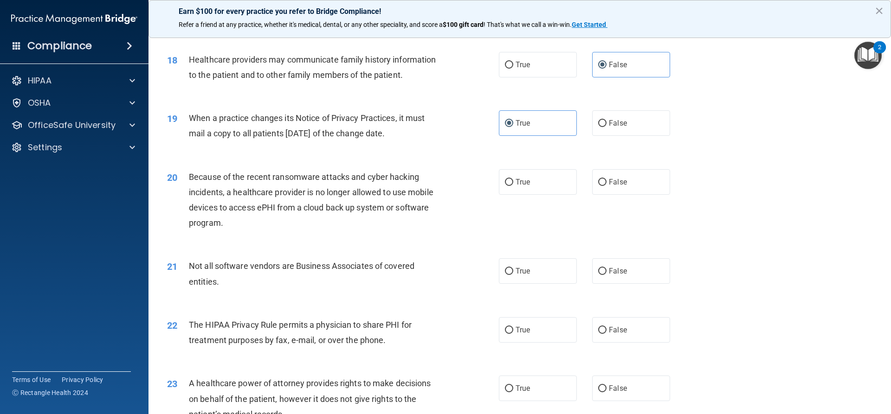
scroll to position [1253, 0]
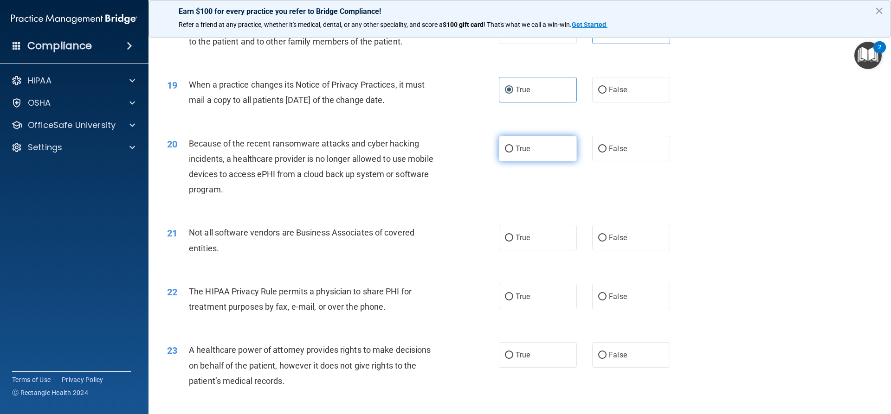
click at [510, 145] on label "True" at bounding box center [538, 149] width 78 height 26
click at [510, 146] on input "True" at bounding box center [509, 149] width 8 height 7
radio input "true"
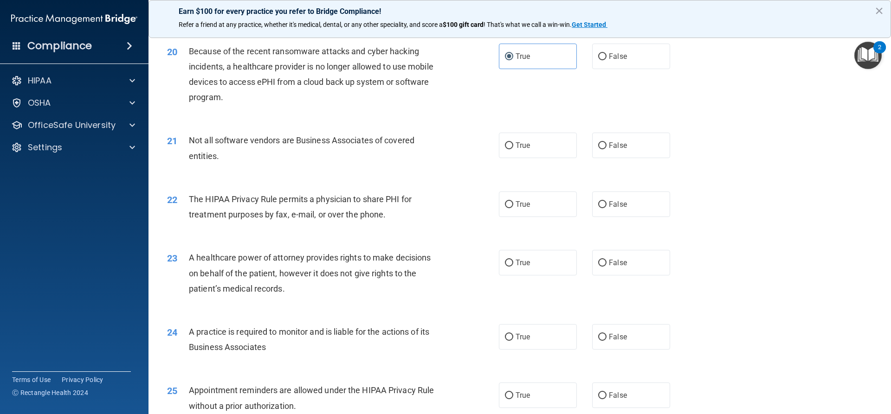
scroll to position [1345, 0]
click at [509, 148] on input "True" at bounding box center [509, 145] width 8 height 7
radio input "true"
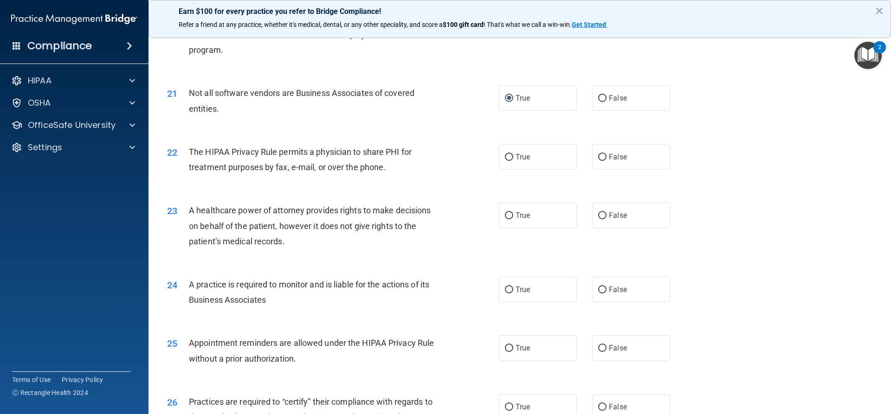
scroll to position [1392, 0]
click at [515, 161] on span "True" at bounding box center [522, 157] width 14 height 9
click at [513, 161] on input "True" at bounding box center [509, 157] width 8 height 7
radio input "true"
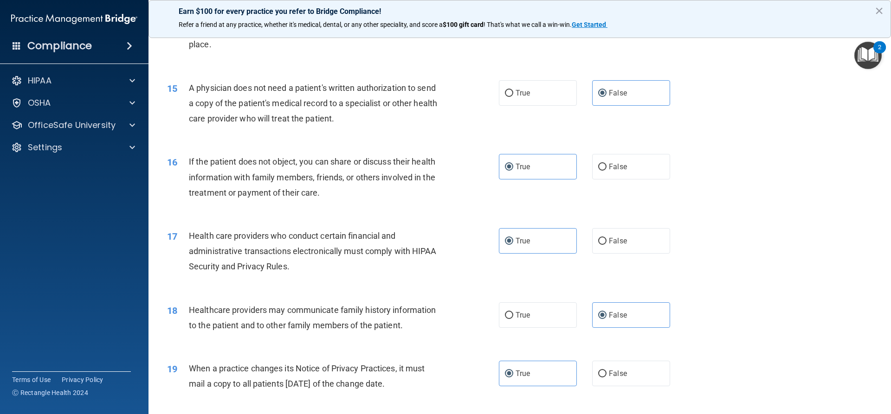
scroll to position [928, 0]
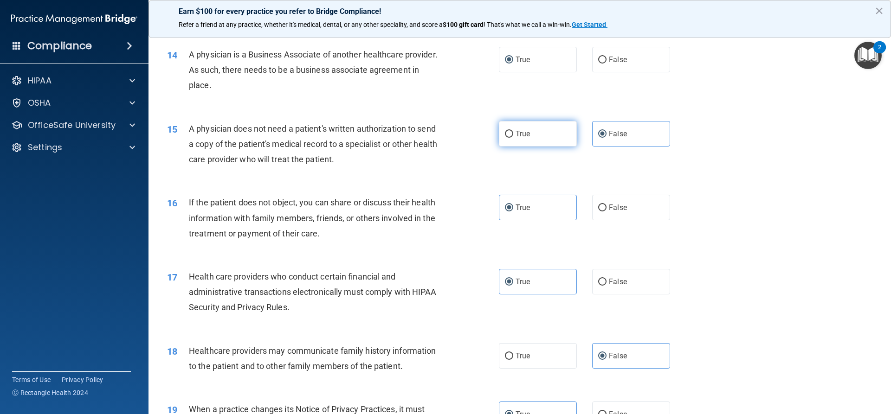
click at [534, 141] on label "True" at bounding box center [538, 134] width 78 height 26
click at [513, 138] on input "True" at bounding box center [509, 134] width 8 height 7
radio input "true"
radio input "false"
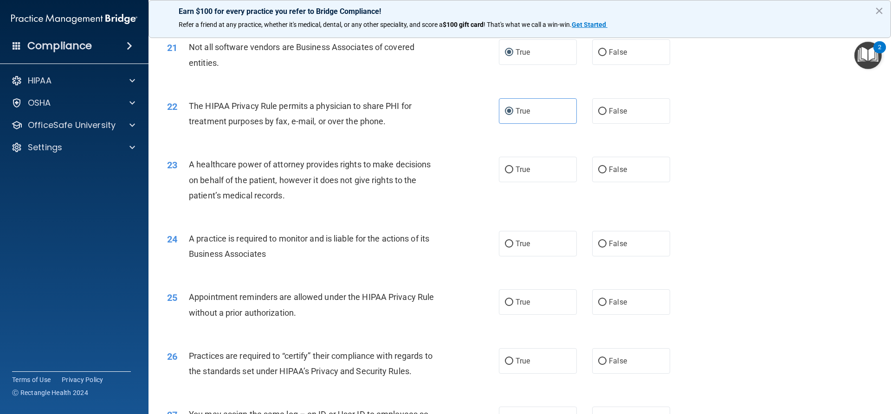
scroll to position [1485, 0]
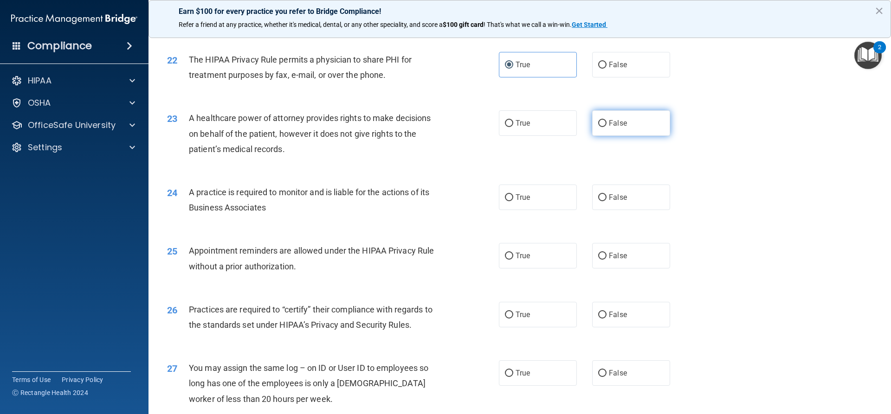
click at [605, 134] on label "False" at bounding box center [631, 123] width 78 height 26
click at [605, 127] on input "False" at bounding box center [602, 123] width 8 height 7
radio input "true"
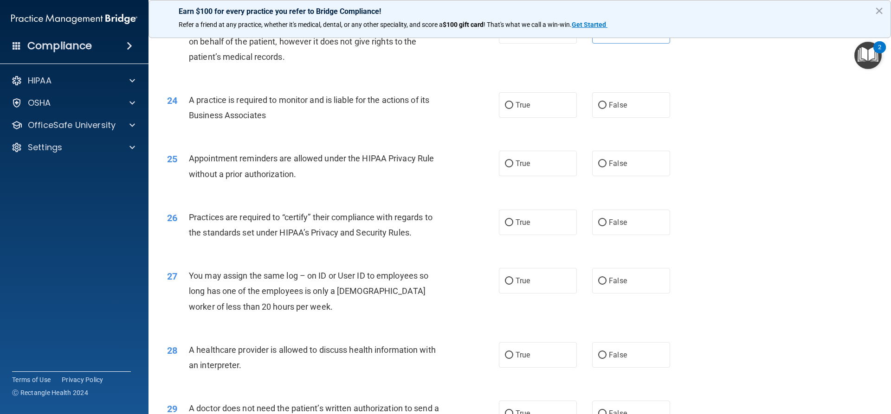
scroll to position [1577, 0]
click at [624, 110] on label "False" at bounding box center [631, 105] width 78 height 26
click at [606, 109] on input "False" at bounding box center [602, 105] width 8 height 7
radio input "true"
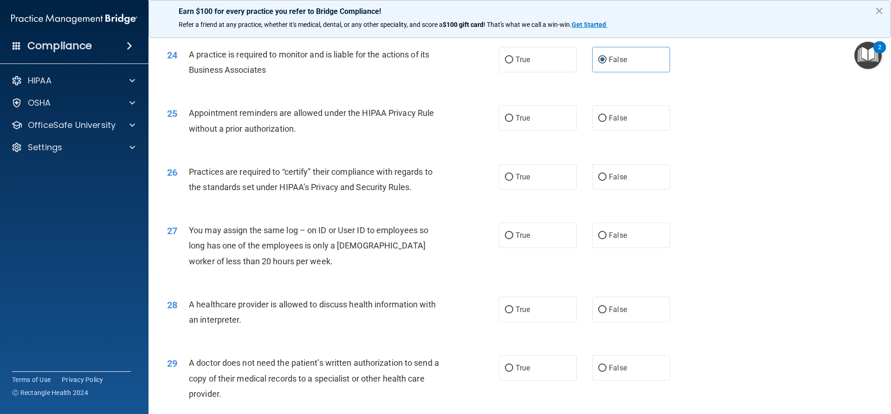
scroll to position [1624, 0]
click at [527, 121] on label "True" at bounding box center [538, 117] width 78 height 26
click at [513, 121] on input "True" at bounding box center [509, 117] width 8 height 7
radio input "true"
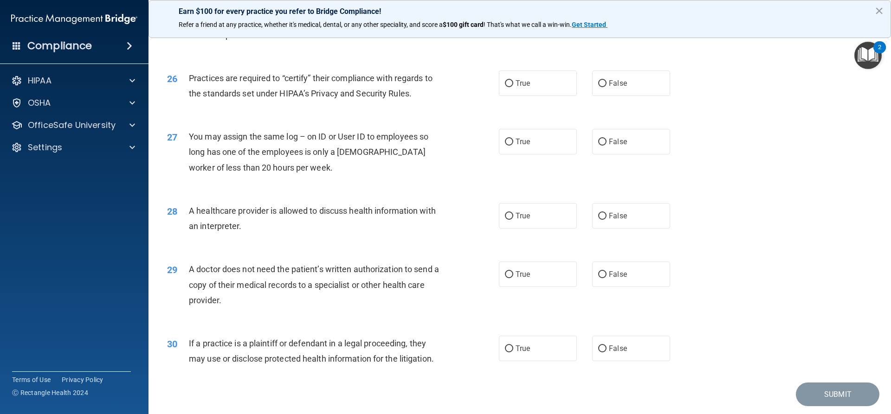
scroll to position [1717, 0]
click at [516, 90] on label "True" at bounding box center [538, 83] width 78 height 26
click at [513, 87] on input "True" at bounding box center [509, 83] width 8 height 7
radio input "true"
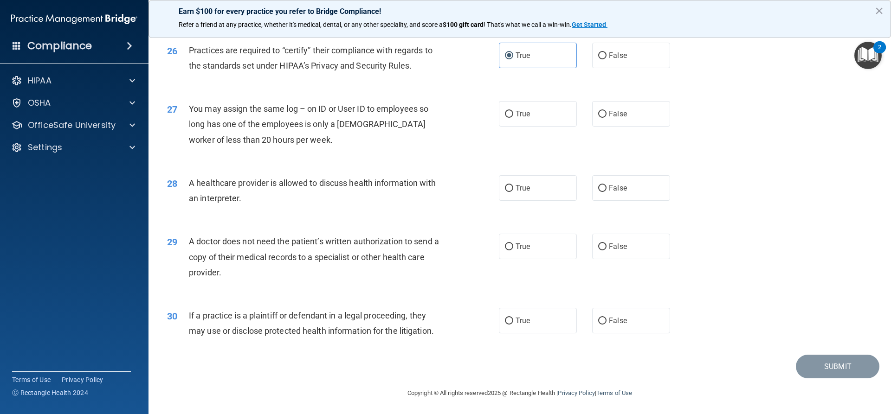
scroll to position [1745, 0]
click at [604, 122] on label "False" at bounding box center [631, 113] width 78 height 26
click at [604, 116] on input "False" at bounding box center [602, 112] width 8 height 7
radio input "true"
click at [515, 190] on span "True" at bounding box center [522, 186] width 14 height 9
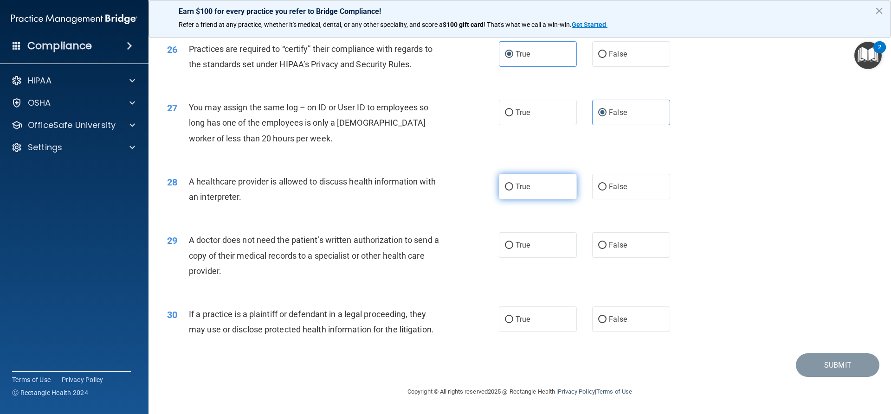
click at [513, 190] on input "True" at bounding box center [509, 187] width 8 height 7
radio input "true"
click at [503, 250] on label "True" at bounding box center [538, 245] width 78 height 26
click at [505, 249] on input "True" at bounding box center [509, 245] width 8 height 7
radio input "true"
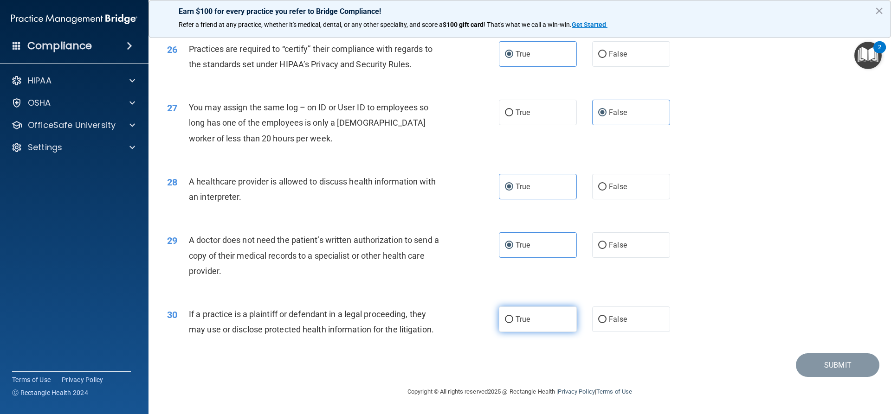
click at [520, 326] on label "True" at bounding box center [538, 320] width 78 height 26
click at [513, 323] on input "True" at bounding box center [509, 319] width 8 height 7
radio input "true"
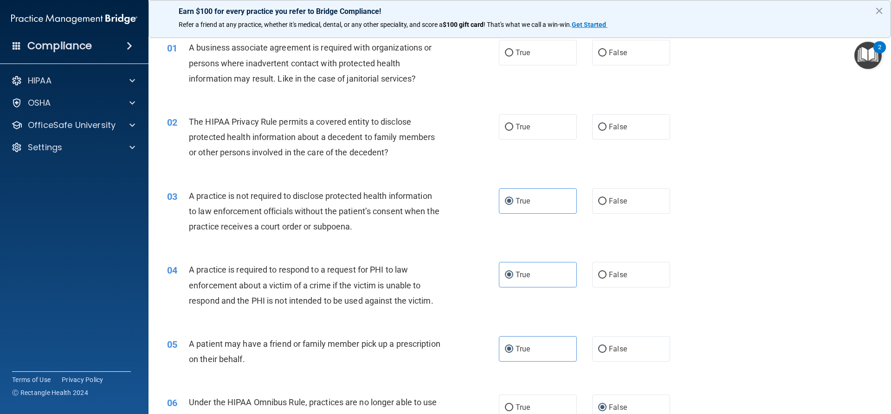
scroll to position [0, 0]
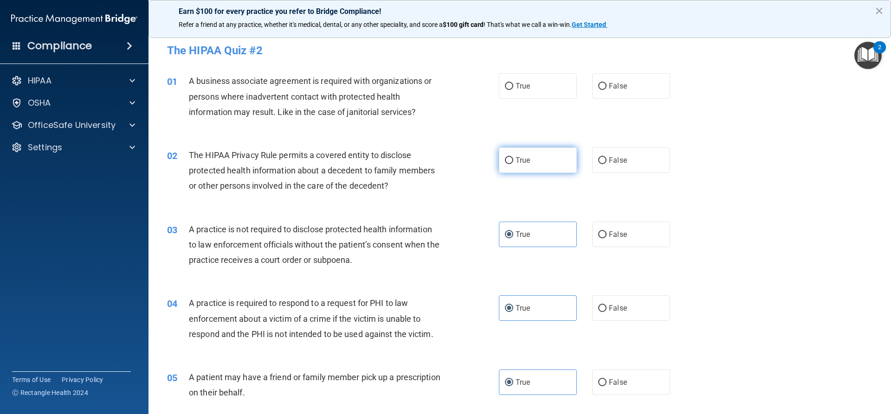
click at [517, 165] on label "True" at bounding box center [538, 161] width 78 height 26
click at [513, 164] on input "True" at bounding box center [509, 160] width 8 height 7
radio input "true"
click at [524, 83] on span "True" at bounding box center [522, 86] width 14 height 9
click at [513, 83] on input "True" at bounding box center [509, 86] width 8 height 7
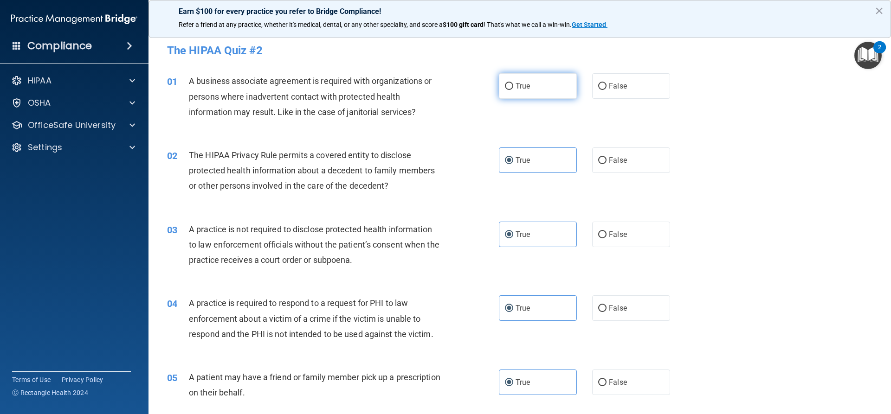
radio input "true"
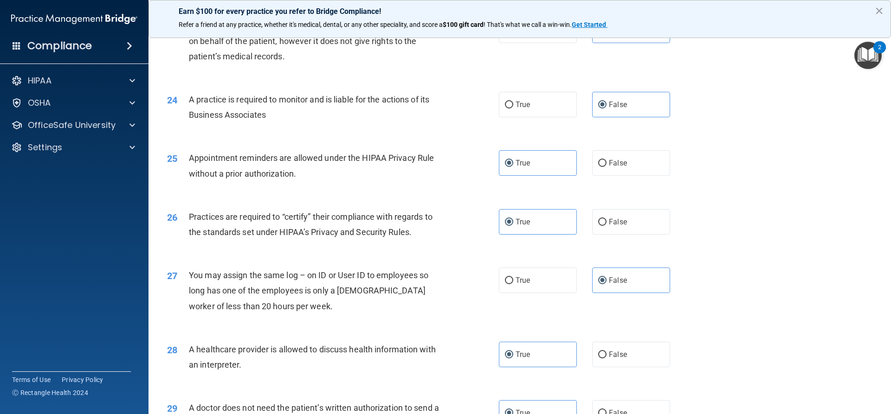
scroll to position [1745, 0]
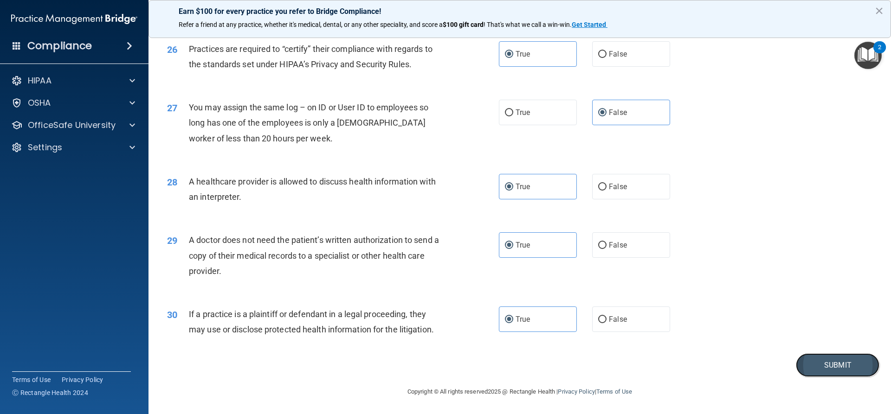
click at [809, 362] on button "Submit" at bounding box center [838, 366] width 84 height 24
click at [838, 368] on button "Submit" at bounding box center [838, 366] width 84 height 24
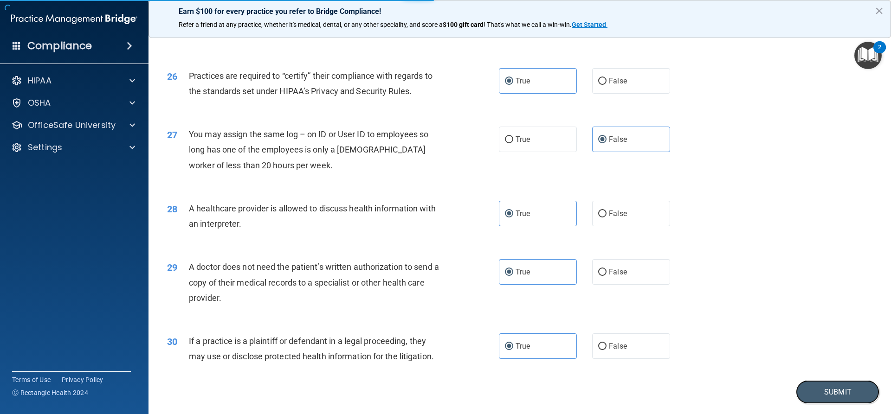
scroll to position [1653, 0]
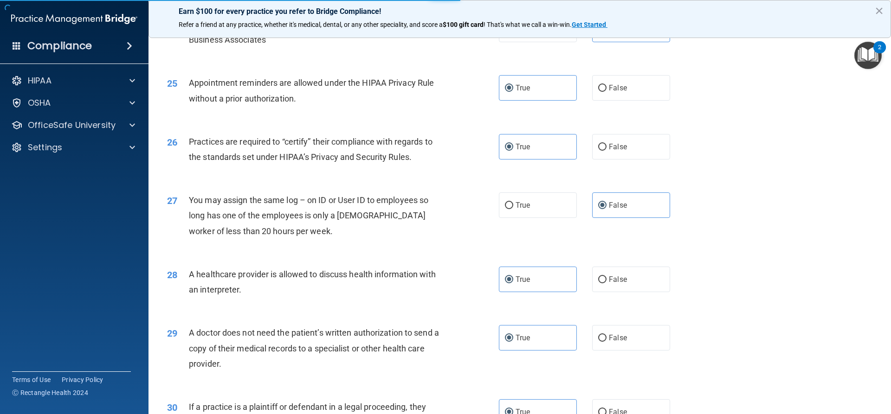
click at [870, 64] on img "Open Resource Center, 2 new notifications" at bounding box center [867, 55] width 27 height 27
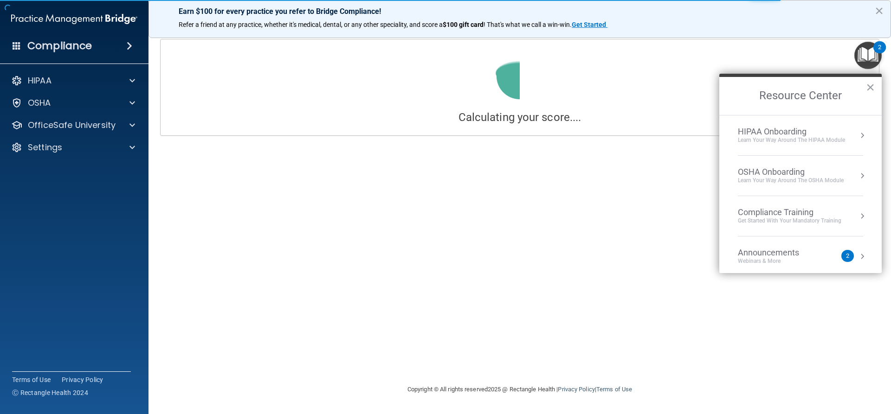
click at [676, 174] on div "Calculating your score.... You did not pass the " The HIPAA Quiz #2 ". 66 out o…" at bounding box center [519, 207] width 705 height 336
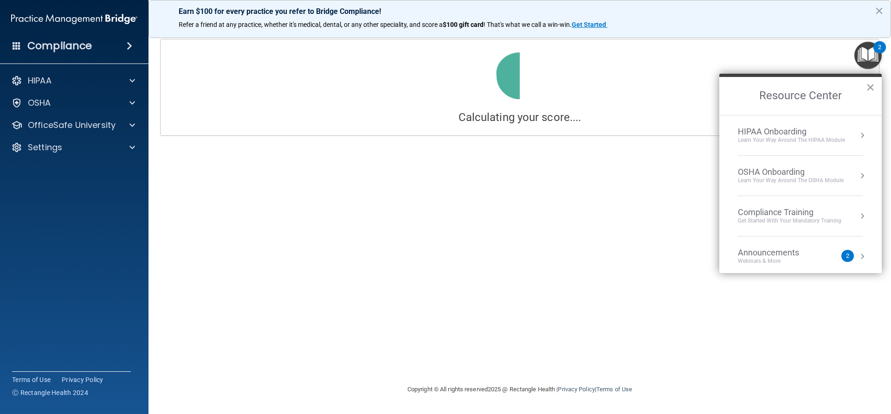
click at [870, 86] on button "×" at bounding box center [870, 87] width 9 height 15
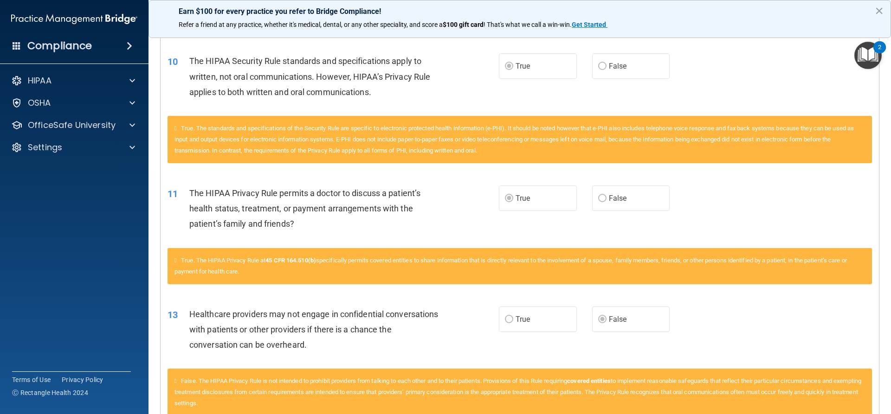
scroll to position [557, 0]
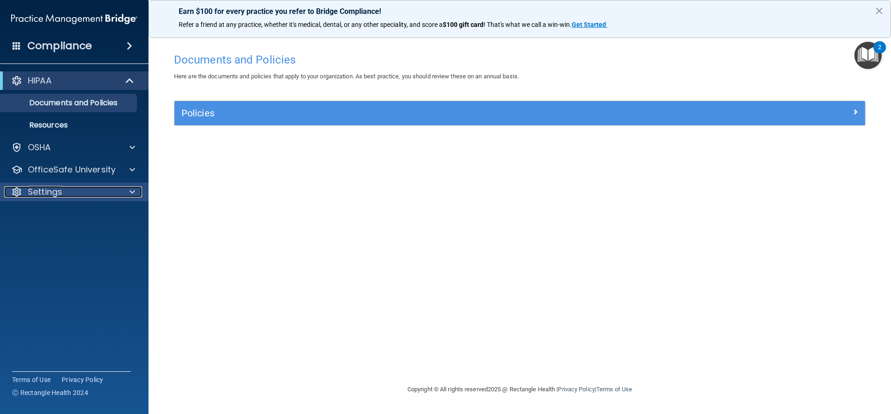
click at [121, 194] on div at bounding box center [130, 191] width 23 height 11
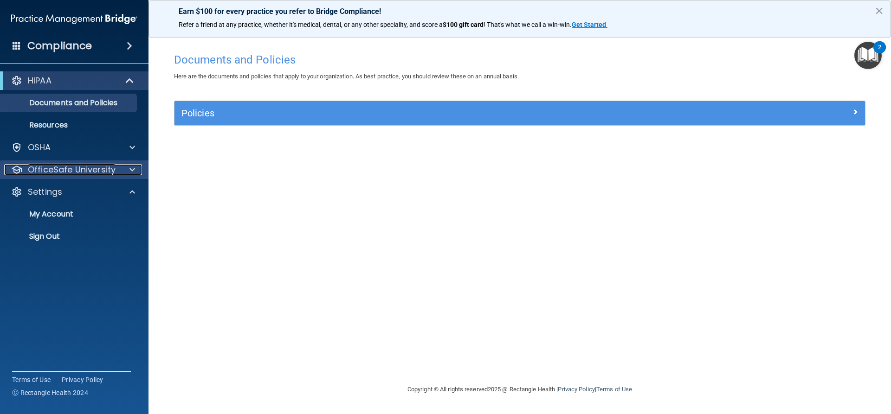
click at [83, 173] on p "OfficeSafe University" at bounding box center [72, 169] width 88 height 11
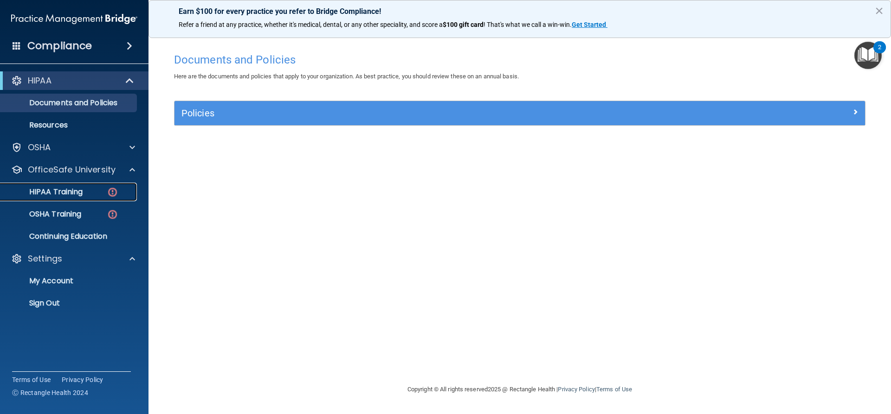
click at [90, 193] on div "HIPAA Training" at bounding box center [69, 191] width 127 height 9
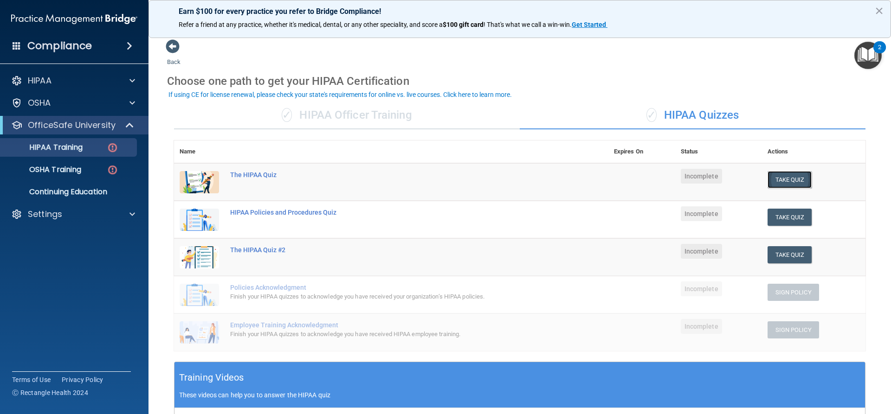
click at [781, 180] on button "Take Quiz" at bounding box center [789, 179] width 45 height 17
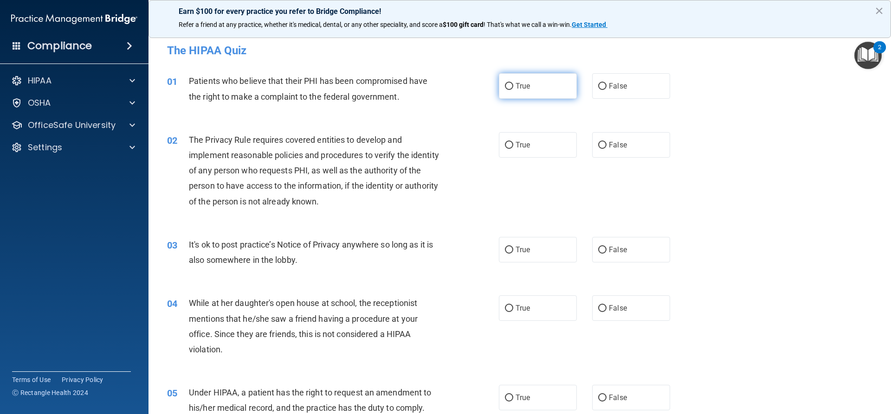
click at [510, 84] on label "True" at bounding box center [538, 86] width 78 height 26
click at [510, 84] on input "True" at bounding box center [509, 86] width 8 height 7
radio input "true"
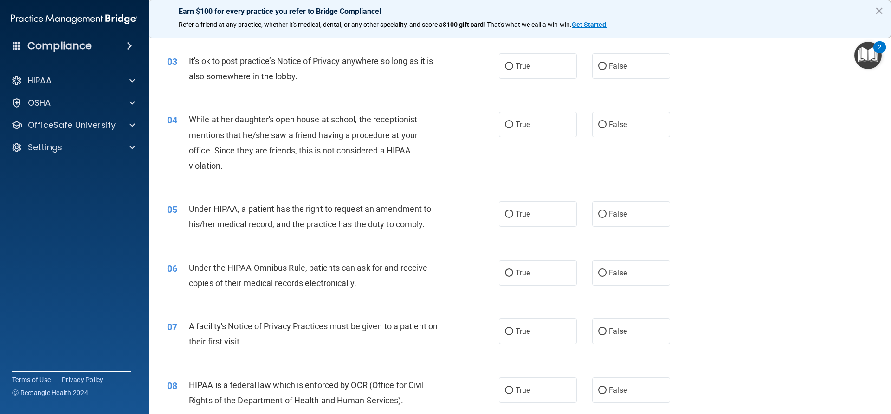
scroll to position [186, 0]
click at [599, 124] on input "False" at bounding box center [602, 123] width 8 height 7
radio input "true"
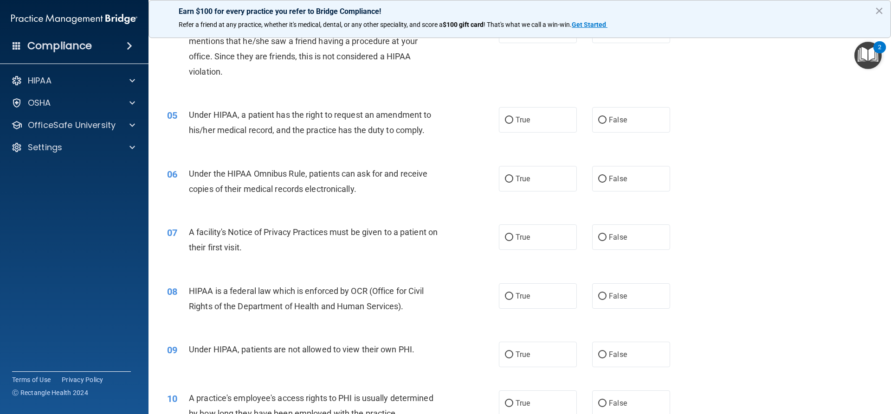
scroll to position [278, 0]
click at [600, 355] on input "False" at bounding box center [602, 354] width 8 height 7
radio input "true"
click at [524, 295] on span "True" at bounding box center [522, 295] width 14 height 9
click at [513, 295] on input "True" at bounding box center [509, 296] width 8 height 7
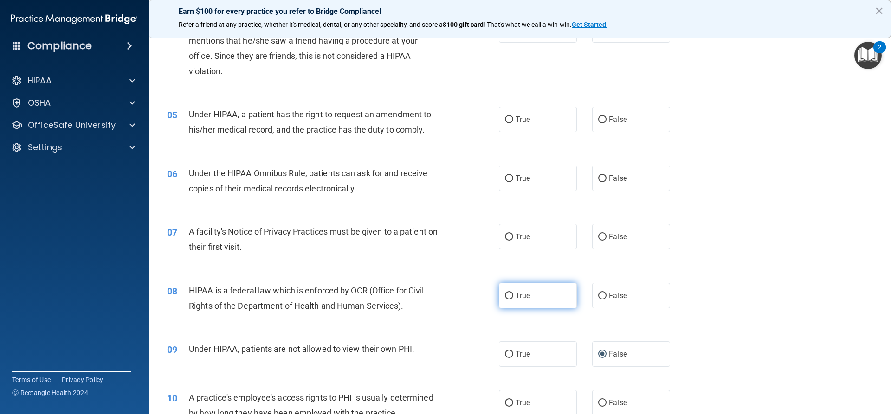
radio input "true"
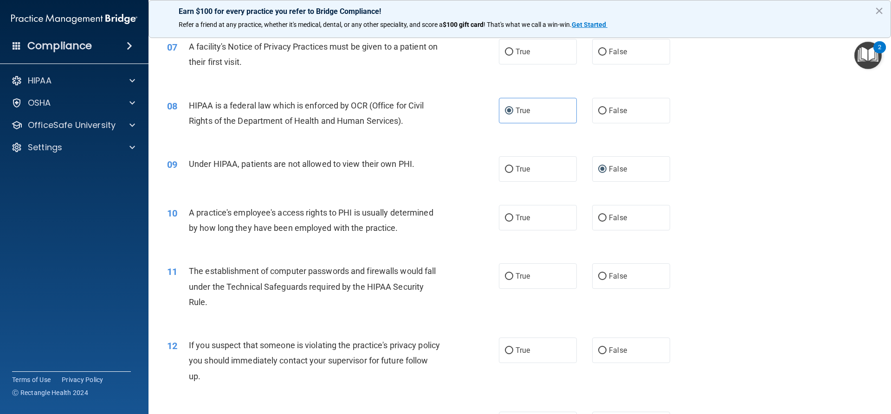
scroll to position [464, 0]
click at [606, 223] on label "False" at bounding box center [631, 218] width 78 height 26
click at [606, 221] on input "False" at bounding box center [602, 217] width 8 height 7
radio input "true"
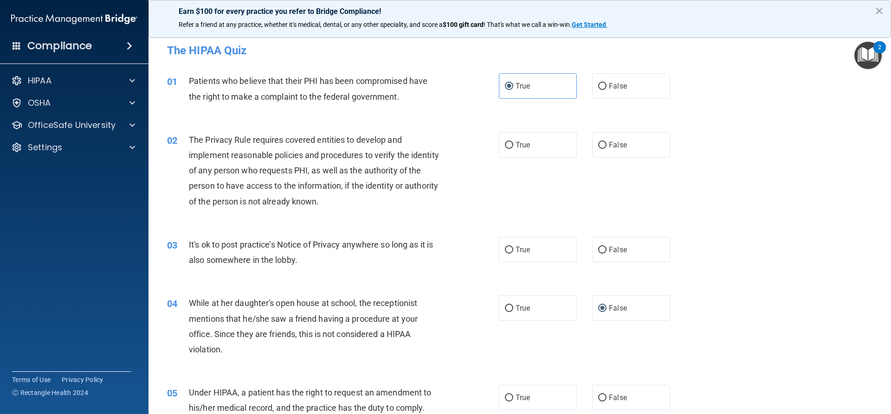
scroll to position [46, 0]
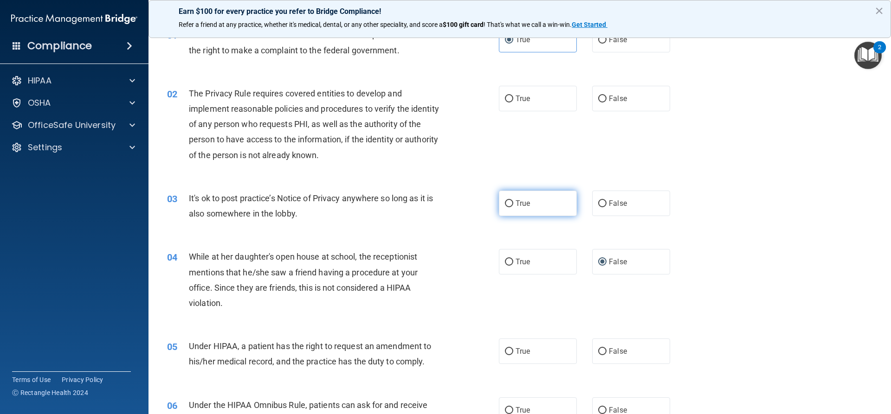
click at [535, 209] on label "True" at bounding box center [538, 204] width 78 height 26
click at [513, 207] on input "True" at bounding box center [509, 203] width 8 height 7
radio input "true"
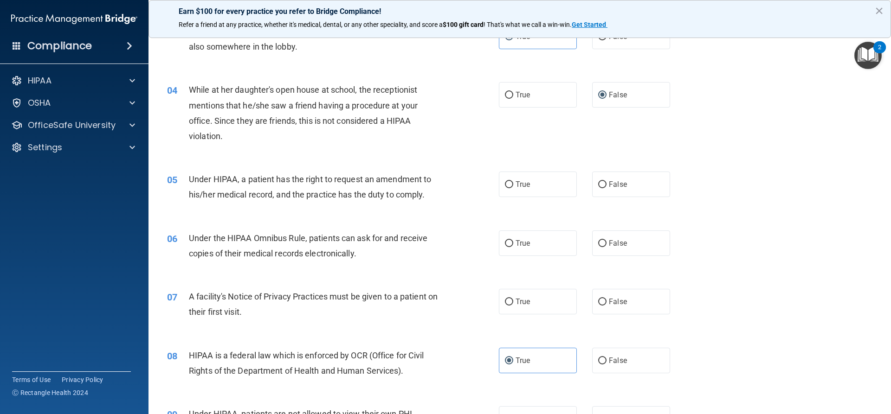
scroll to position [232, 0]
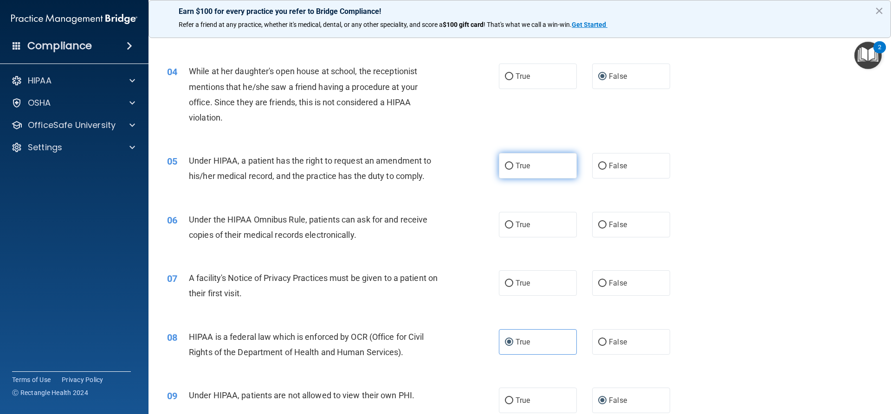
click at [527, 166] on label "True" at bounding box center [538, 166] width 78 height 26
click at [513, 166] on input "True" at bounding box center [509, 166] width 8 height 7
radio input "true"
click at [524, 227] on span "True" at bounding box center [522, 224] width 14 height 9
click at [513, 227] on input "True" at bounding box center [509, 225] width 8 height 7
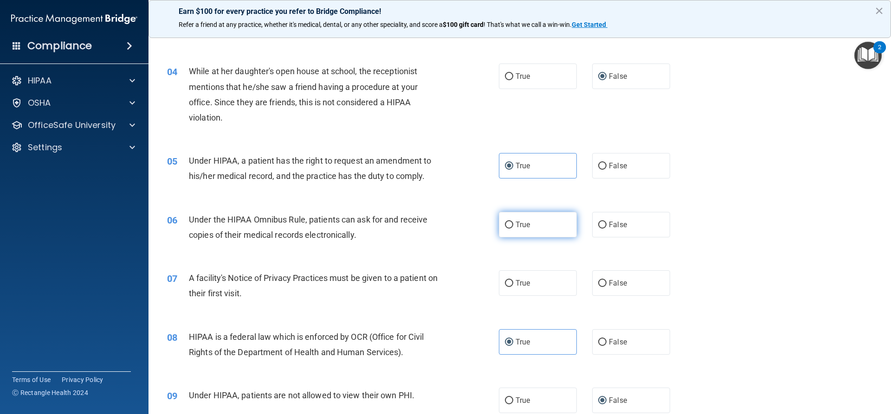
radio input "true"
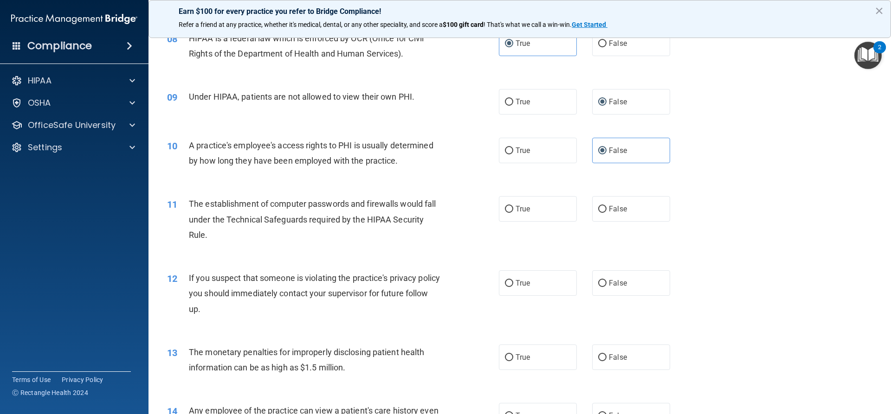
scroll to position [510, 0]
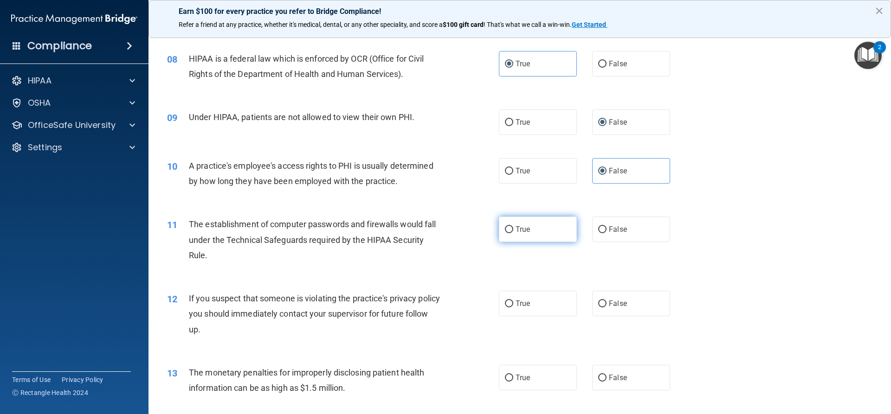
click at [546, 237] on label "True" at bounding box center [538, 230] width 78 height 26
click at [513, 233] on input "True" at bounding box center [509, 229] width 8 height 7
radio input "true"
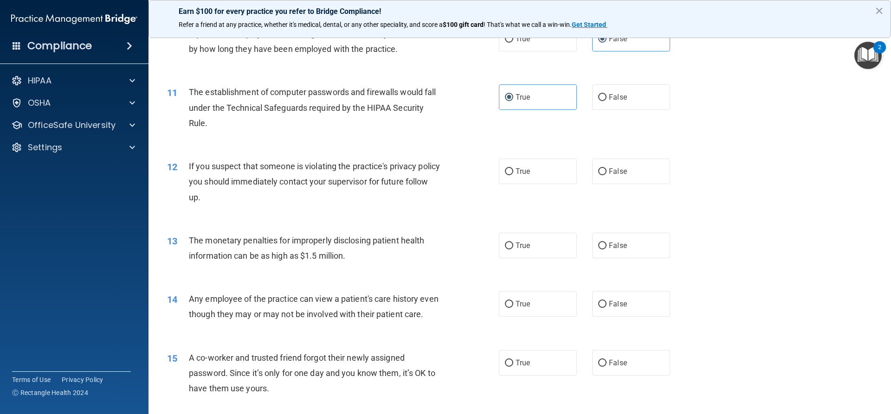
scroll to position [649, 0]
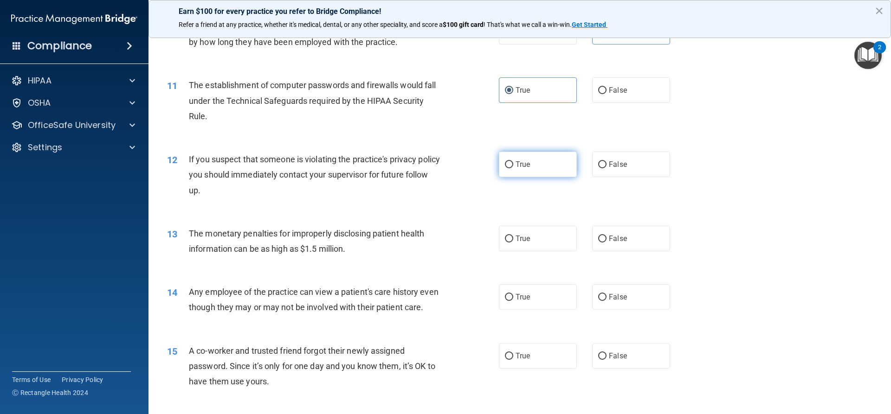
click at [533, 173] on label "True" at bounding box center [538, 165] width 78 height 26
click at [513, 168] on input "True" at bounding box center [509, 164] width 8 height 7
radio input "true"
click at [527, 242] on span "True" at bounding box center [522, 238] width 14 height 9
click at [513, 242] on input "True" at bounding box center [509, 239] width 8 height 7
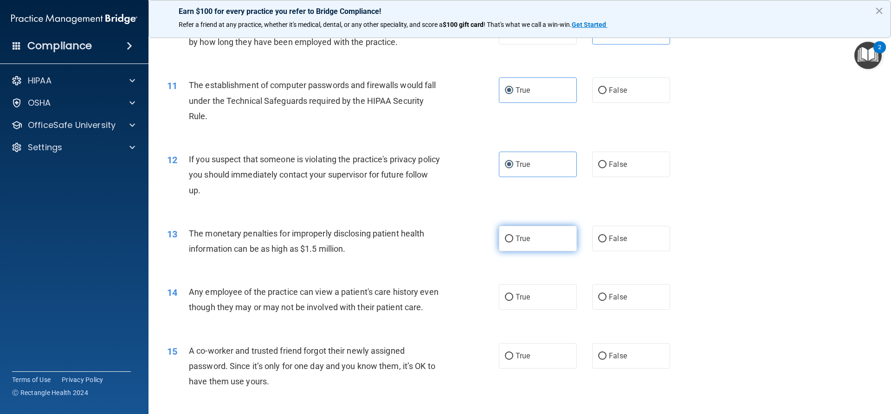
radio input "true"
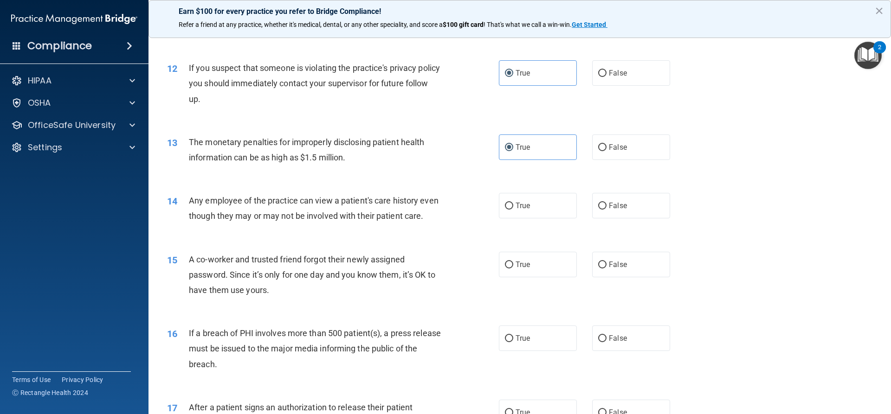
scroll to position [742, 0]
click at [609, 206] on span "False" at bounding box center [618, 204] width 18 height 9
click at [606, 206] on input "False" at bounding box center [602, 204] width 8 height 7
radio input "true"
click at [501, 214] on label "True" at bounding box center [538, 205] width 78 height 26
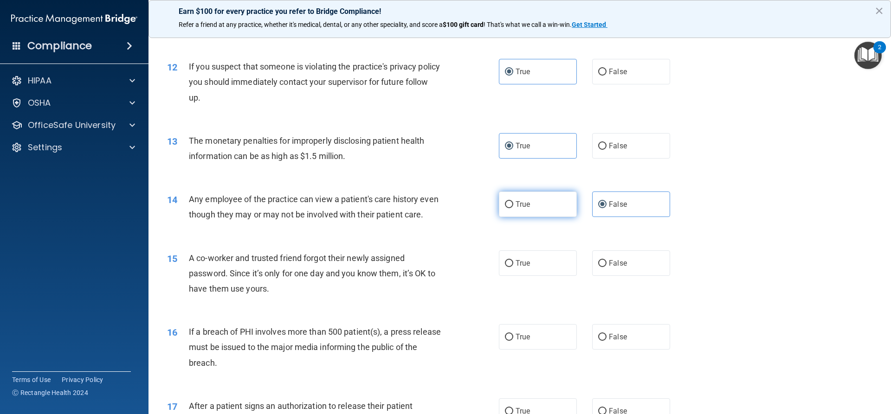
click at [505, 208] on input "True" at bounding box center [509, 204] width 8 height 7
radio input "true"
radio input "false"
click at [614, 268] on span "False" at bounding box center [618, 263] width 18 height 9
click at [606, 267] on input "False" at bounding box center [602, 263] width 8 height 7
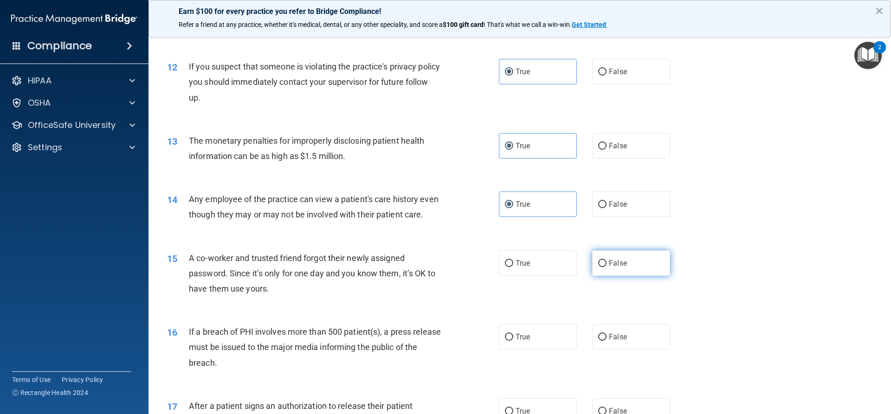
radio input "true"
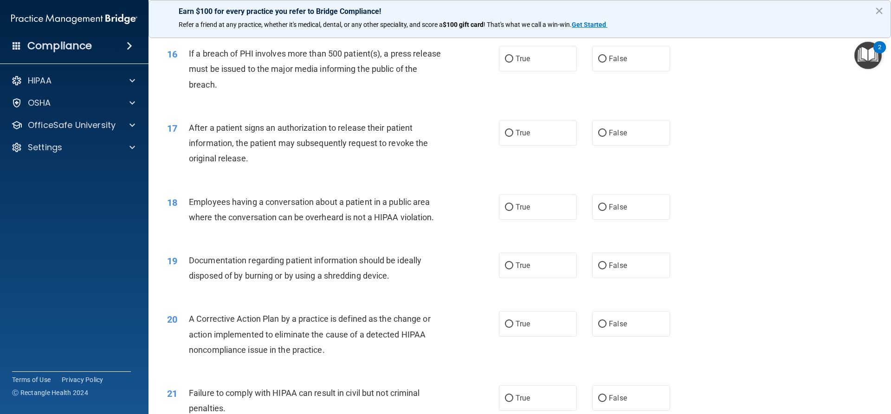
scroll to position [1067, 0]
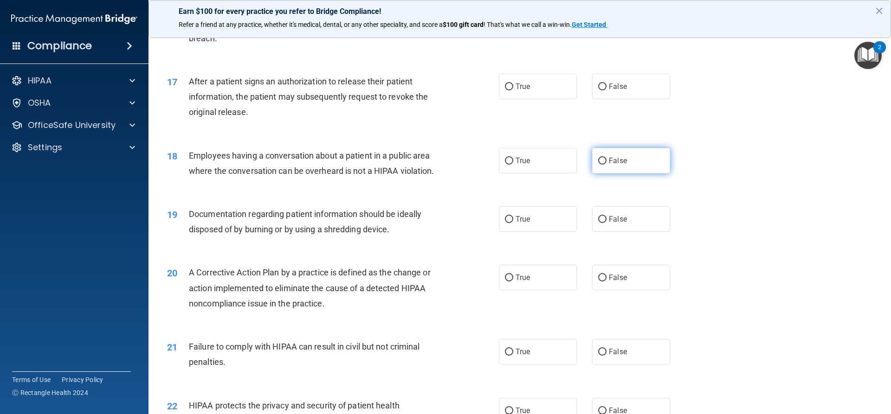
click at [600, 165] on input "False" at bounding box center [602, 161] width 8 height 7
radio input "true"
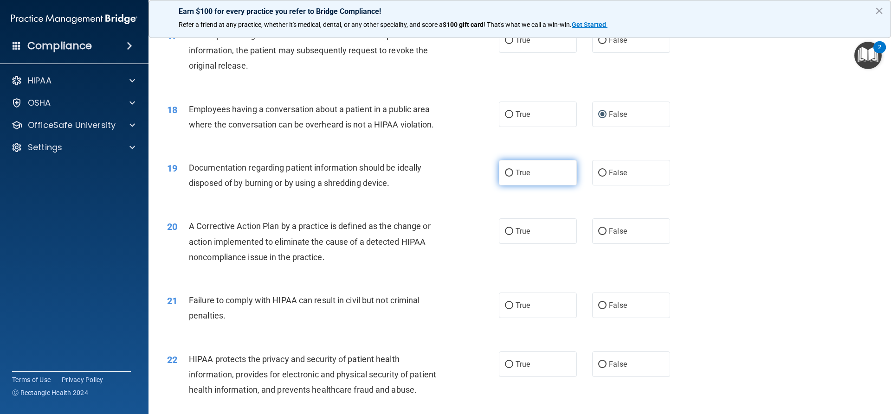
click at [515, 177] on span "True" at bounding box center [522, 172] width 14 height 9
click at [513, 177] on input "True" at bounding box center [509, 173] width 8 height 7
radio input "true"
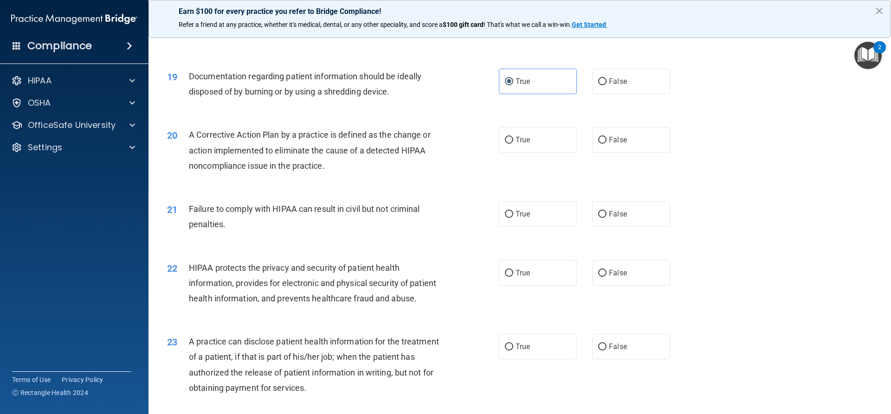
scroll to position [1206, 0]
click at [634, 225] on label "False" at bounding box center [631, 213] width 78 height 26
click at [606, 217] on input "False" at bounding box center [602, 213] width 8 height 7
radio input "true"
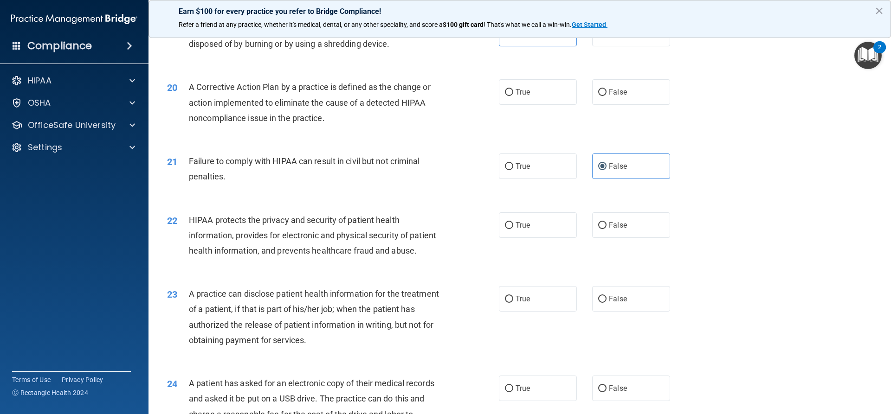
scroll to position [1299, 0]
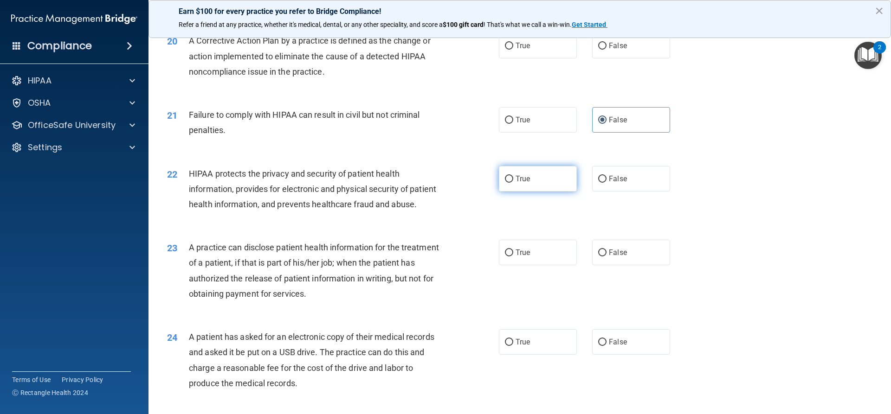
click at [513, 192] on label "True" at bounding box center [538, 179] width 78 height 26
click at [513, 183] on input "True" at bounding box center [509, 179] width 8 height 7
radio input "true"
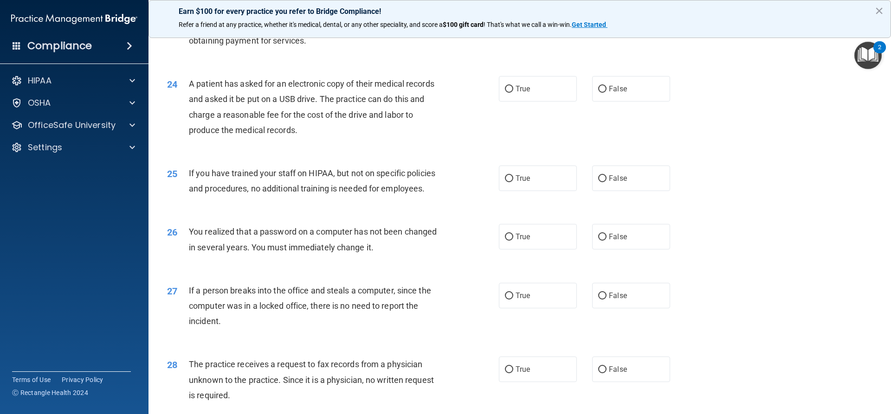
scroll to position [1577, 0]
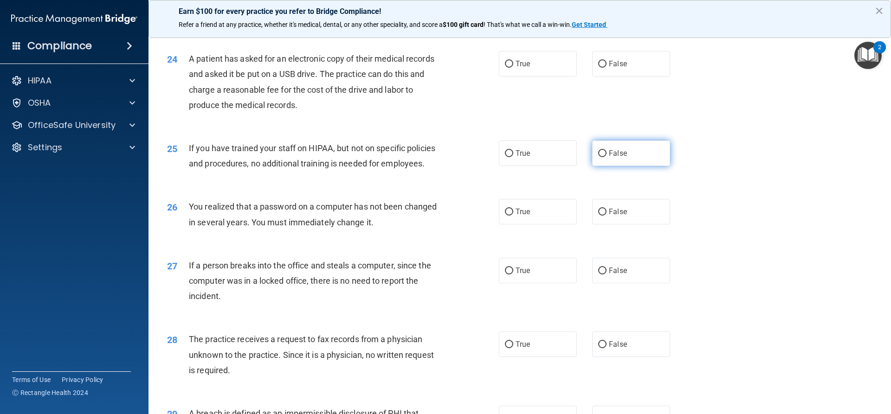
click at [592, 166] on label "False" at bounding box center [631, 154] width 78 height 26
click at [598, 157] on input "False" at bounding box center [602, 153] width 8 height 7
radio input "true"
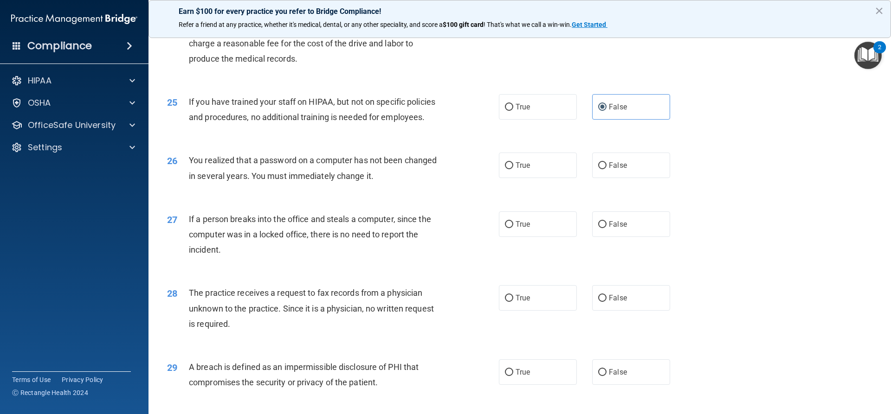
scroll to position [1670, 0]
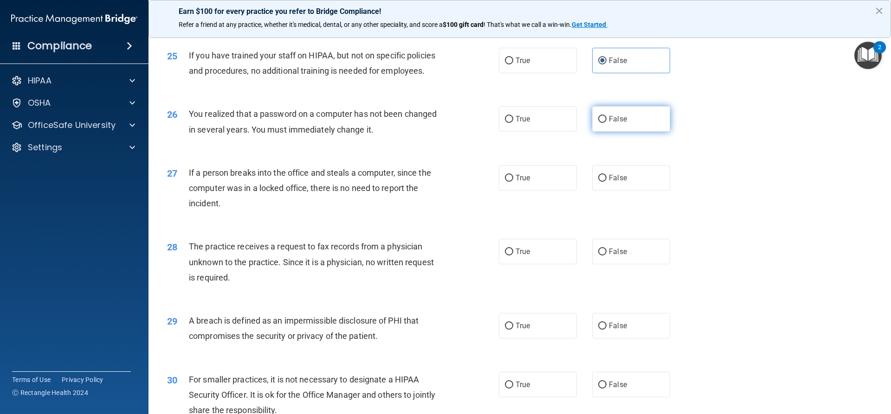
click at [592, 132] on label "False" at bounding box center [631, 119] width 78 height 26
click at [598, 123] on input "False" at bounding box center [602, 119] width 8 height 7
radio input "true"
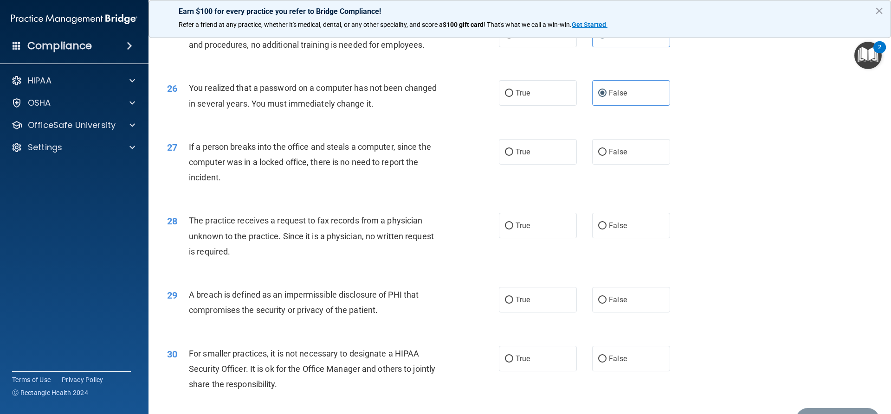
scroll to position [1717, 0]
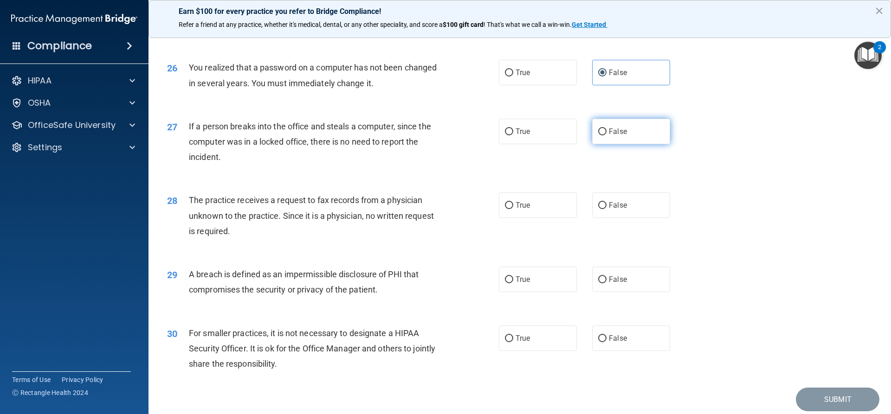
click at [598, 135] on input "False" at bounding box center [602, 132] width 8 height 7
radio input "true"
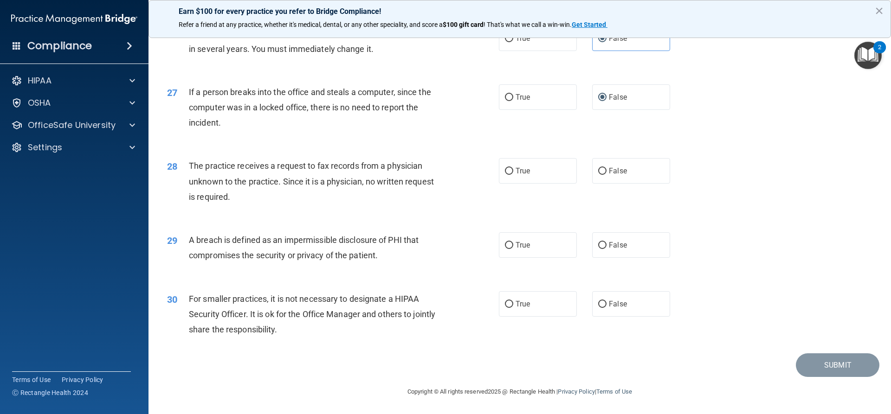
scroll to position [1781, 0]
click at [514, 251] on label "True" at bounding box center [538, 245] width 78 height 26
click at [513, 249] on input "True" at bounding box center [509, 245] width 8 height 7
radio input "true"
click at [598, 312] on label "False" at bounding box center [631, 304] width 78 height 26
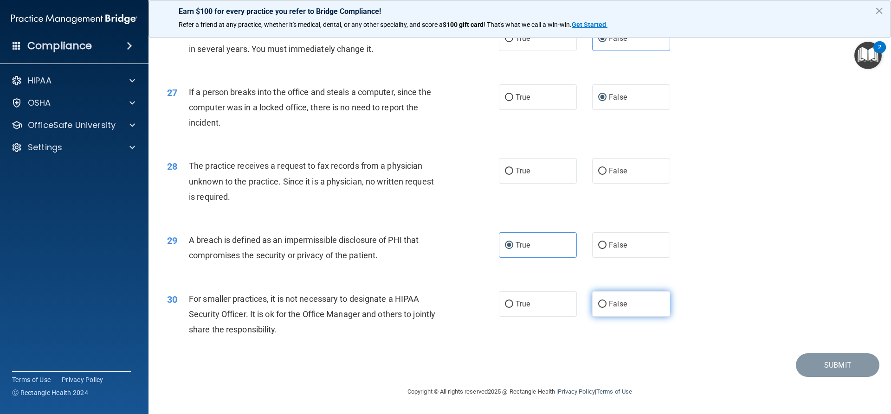
click at [598, 308] on input "False" at bounding box center [602, 304] width 8 height 7
radio input "true"
